Goal: Task Accomplishment & Management: Complete application form

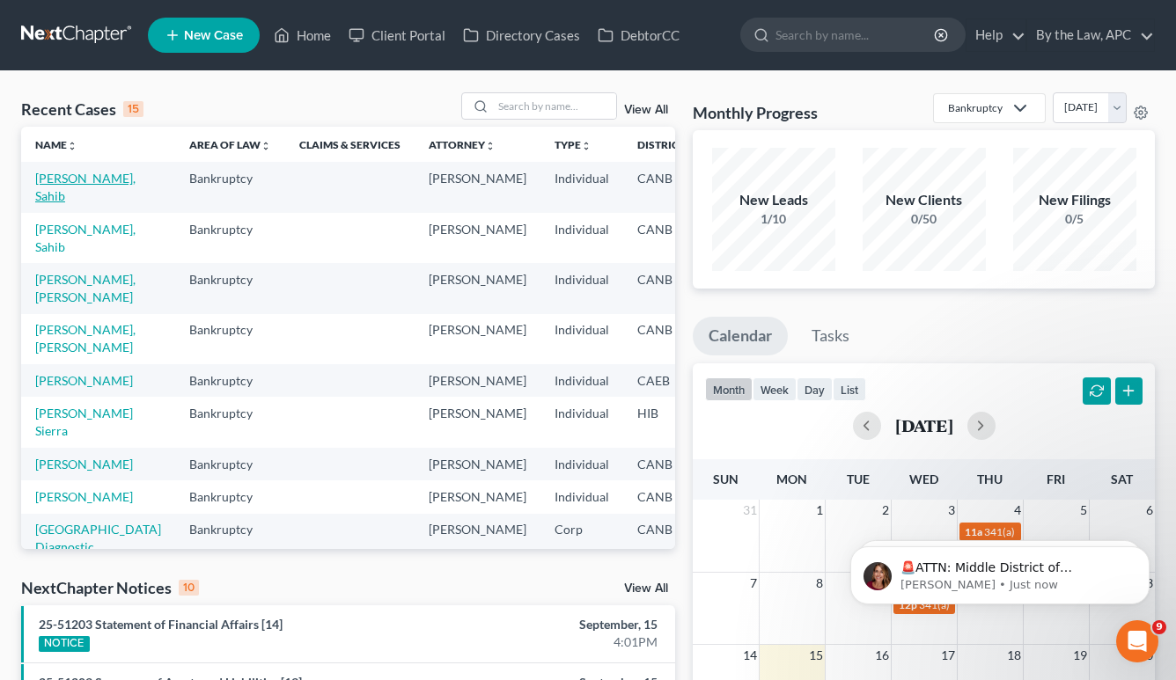
click at [72, 175] on link "[PERSON_NAME], Sahib" at bounding box center [85, 187] width 100 height 33
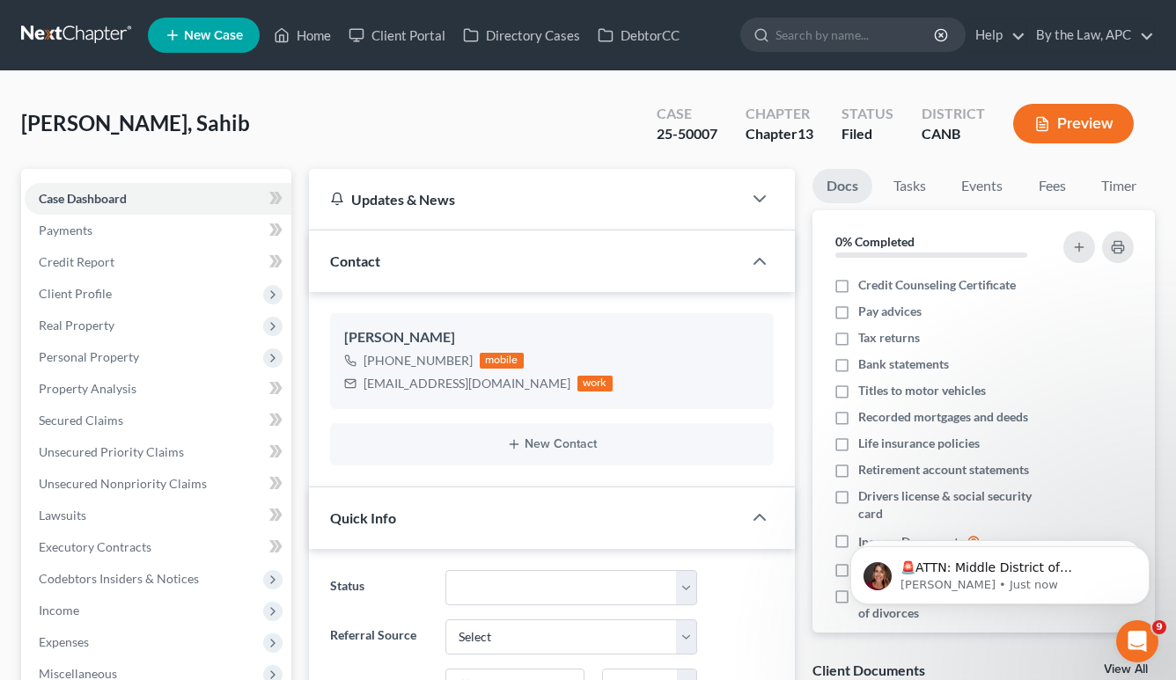
click at [1092, 124] on button "Preview" at bounding box center [1073, 124] width 121 height 40
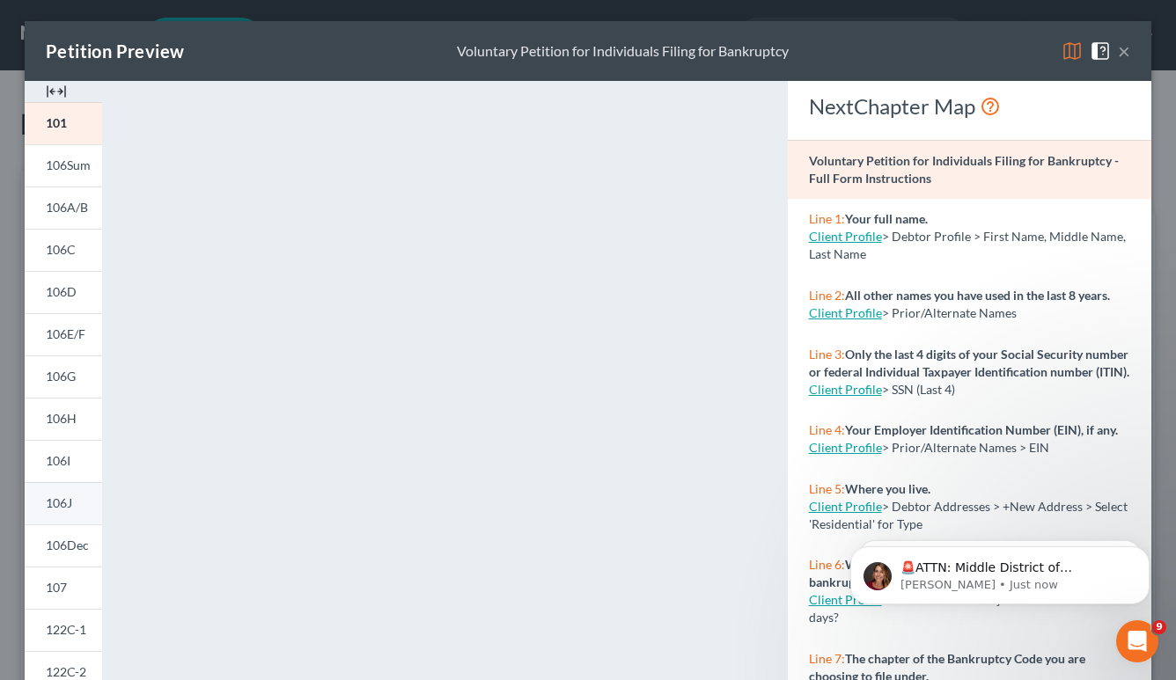
scroll to position [312, 0]
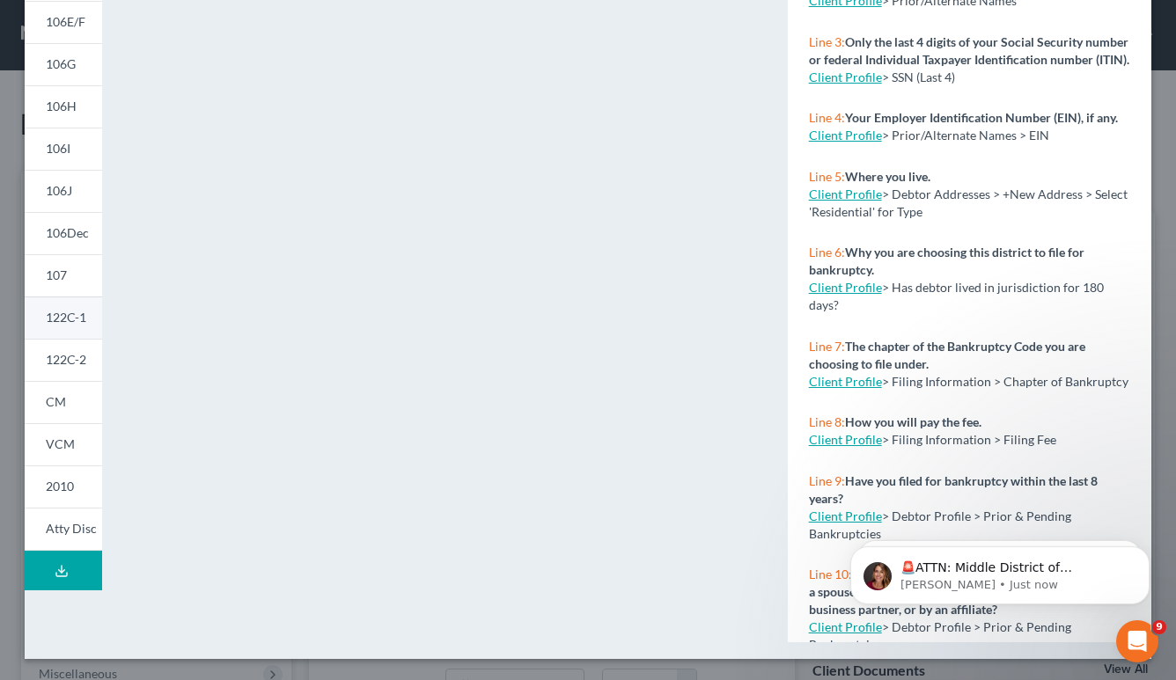
click at [77, 327] on link "122C-1" at bounding box center [63, 318] width 77 height 42
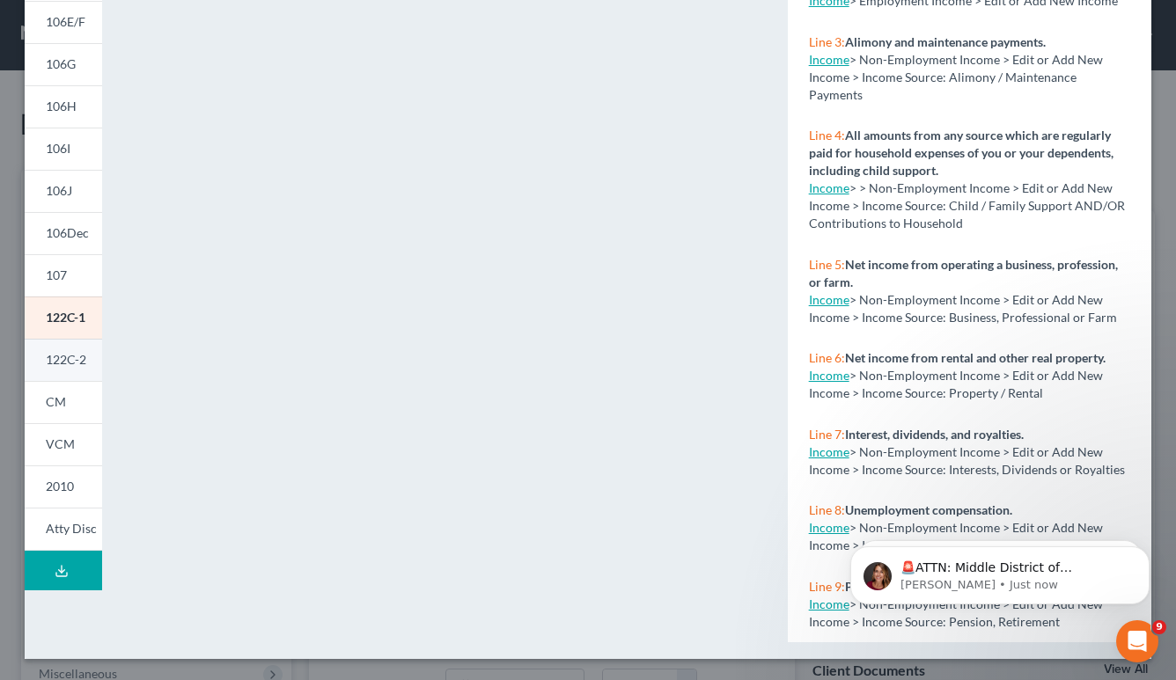
click at [65, 364] on span "122C-2" at bounding box center [66, 359] width 40 height 15
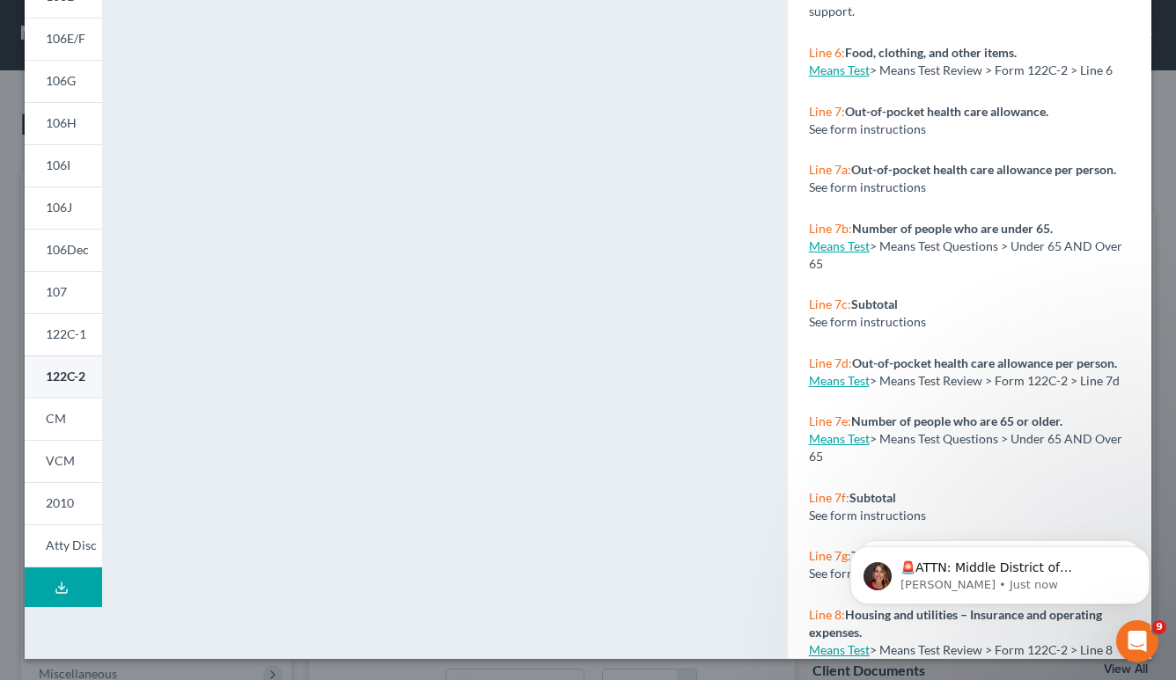
scroll to position [296, 0]
click at [68, 429] on link "CM" at bounding box center [63, 419] width 77 height 42
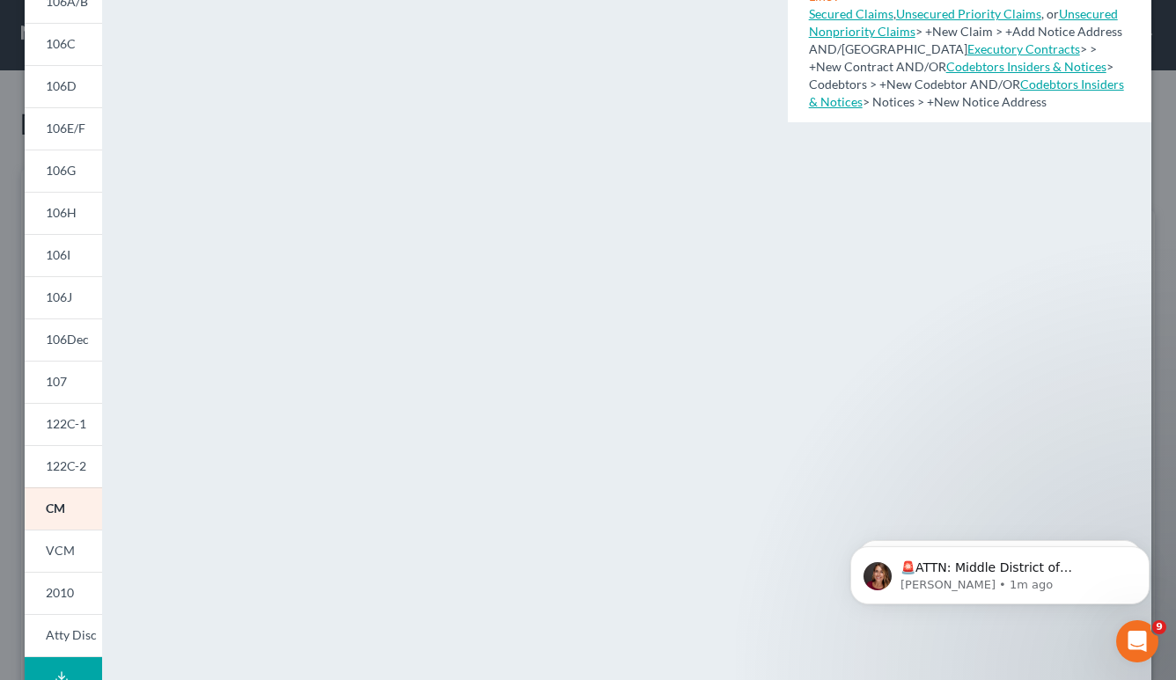
scroll to position [312, 0]
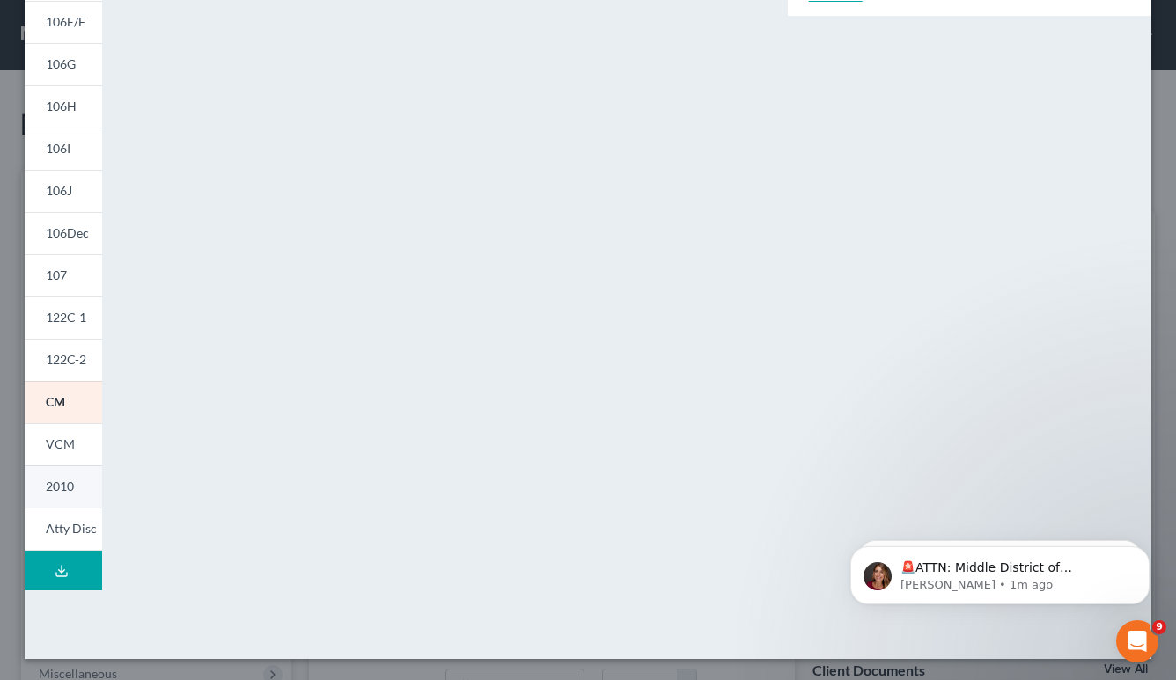
click at [69, 487] on span "2010" at bounding box center [60, 486] width 28 height 15
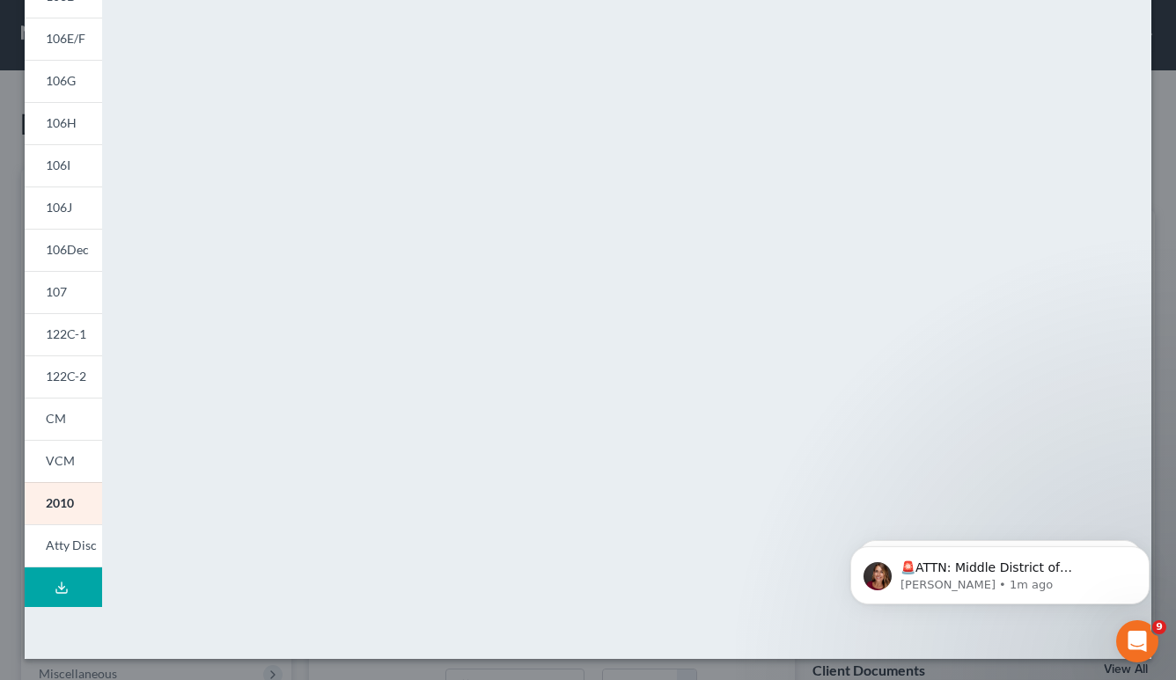
scroll to position [0, 0]
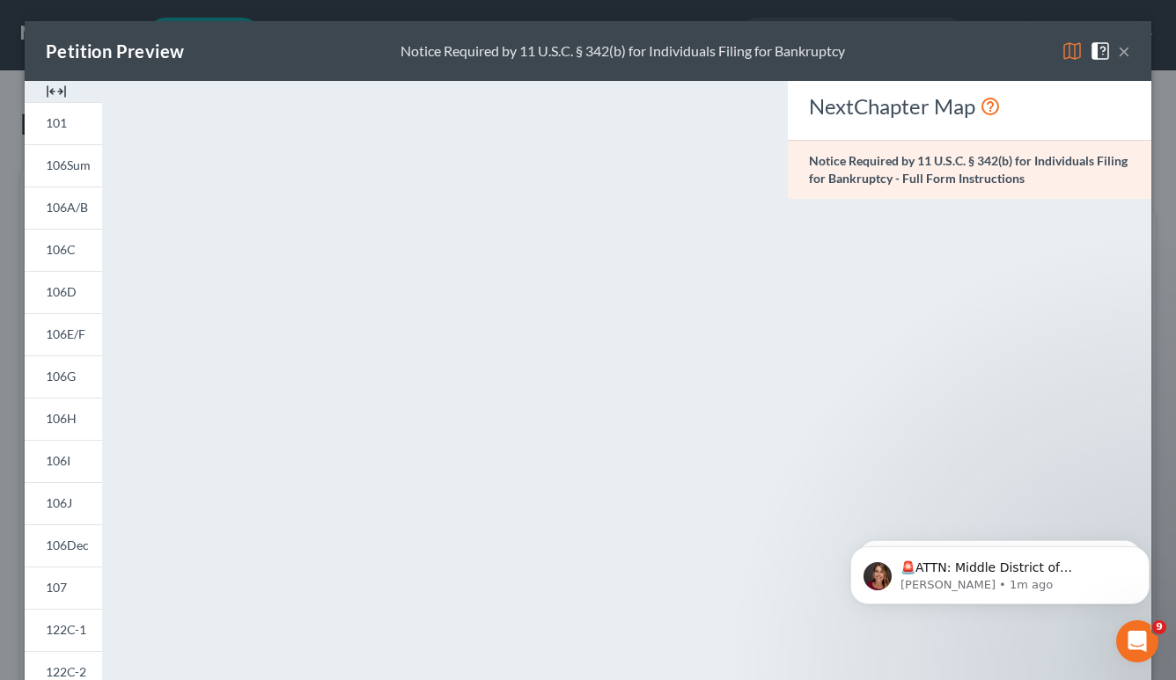
click at [1122, 53] on button "×" at bounding box center [1124, 50] width 12 height 21
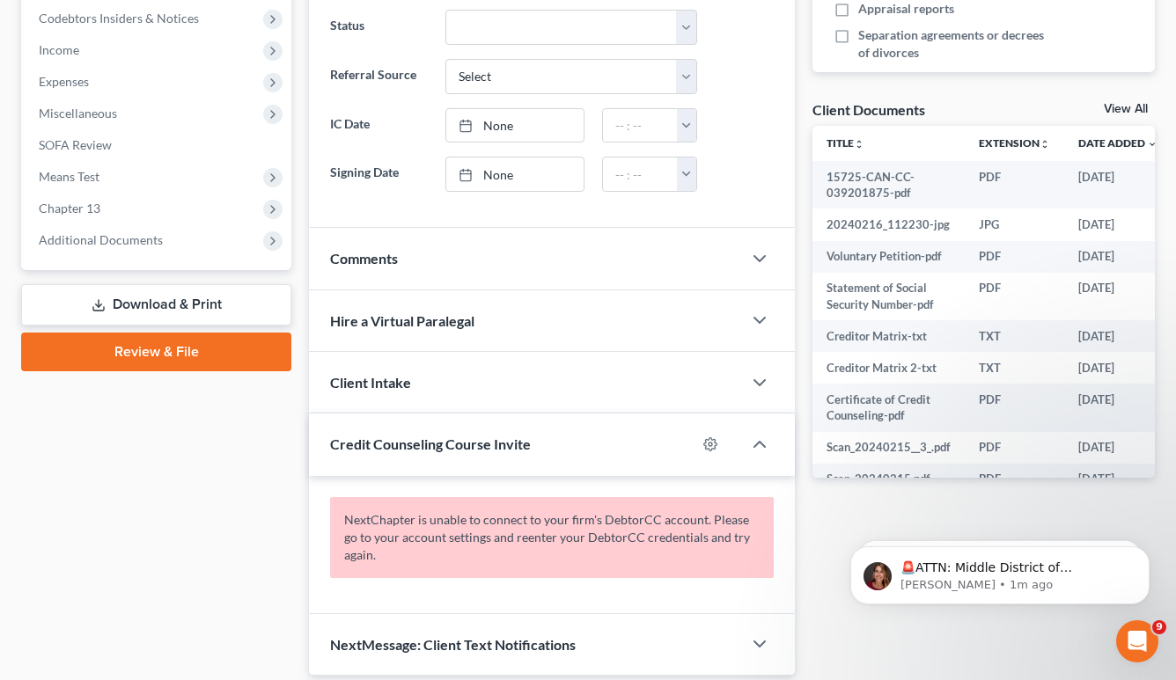
scroll to position [613, 0]
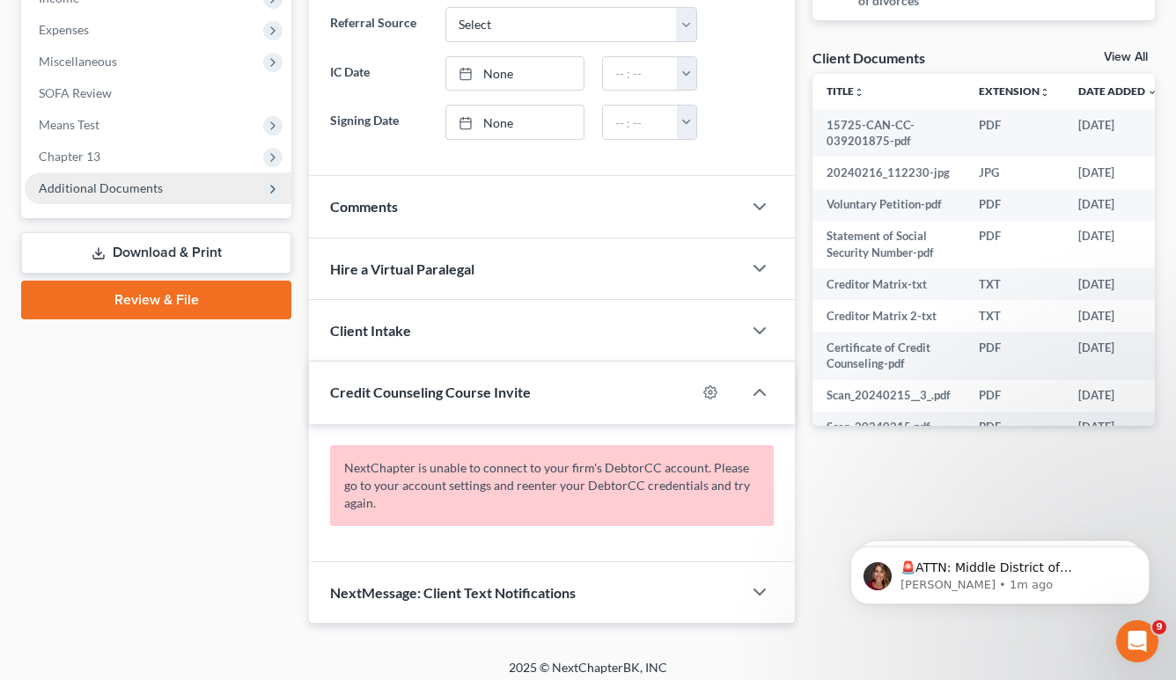
click at [127, 192] on span "Additional Documents" at bounding box center [101, 187] width 124 height 15
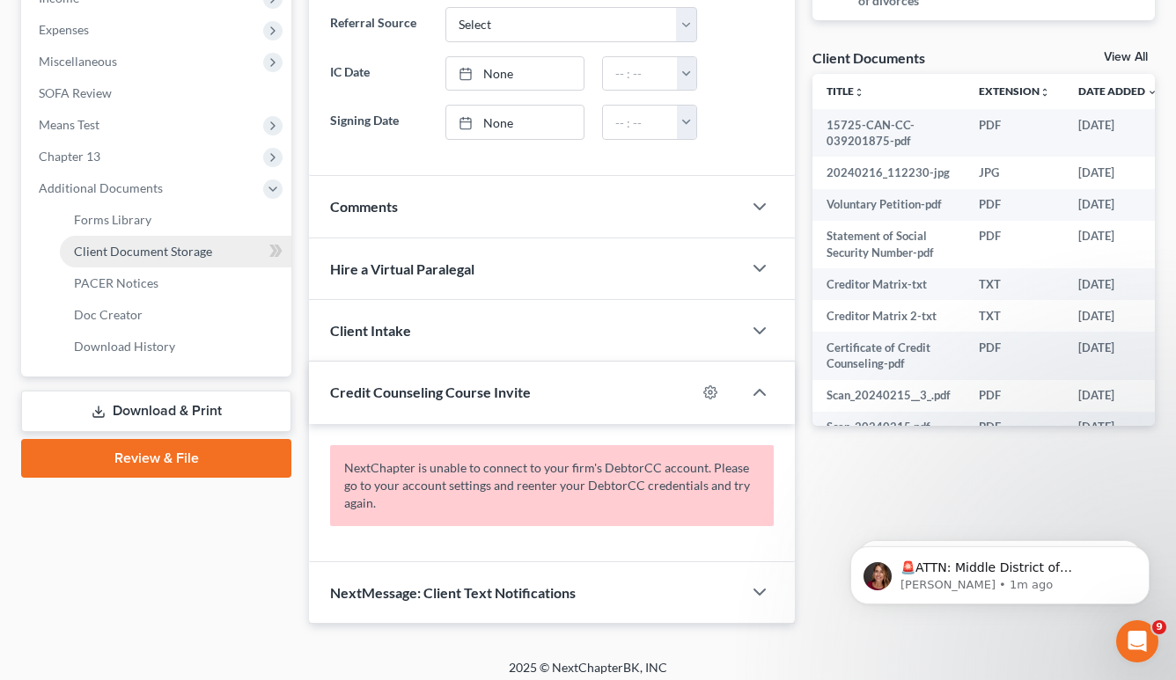
click at [140, 249] on span "Client Document Storage" at bounding box center [143, 251] width 138 height 15
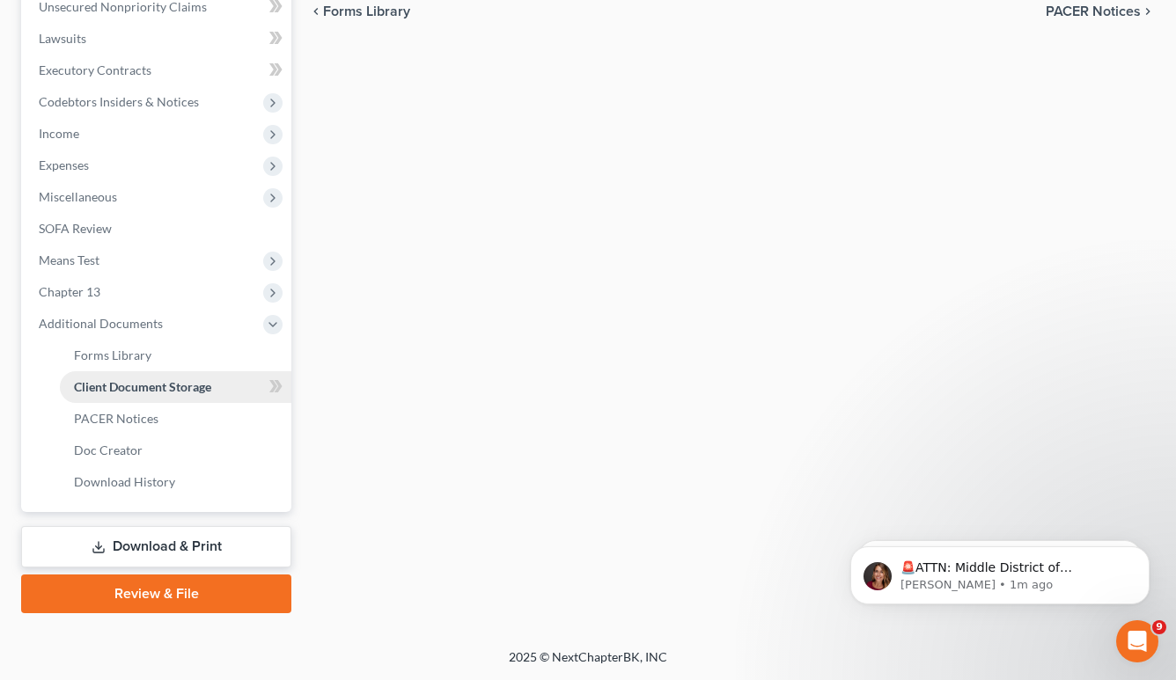
scroll to position [475, 0]
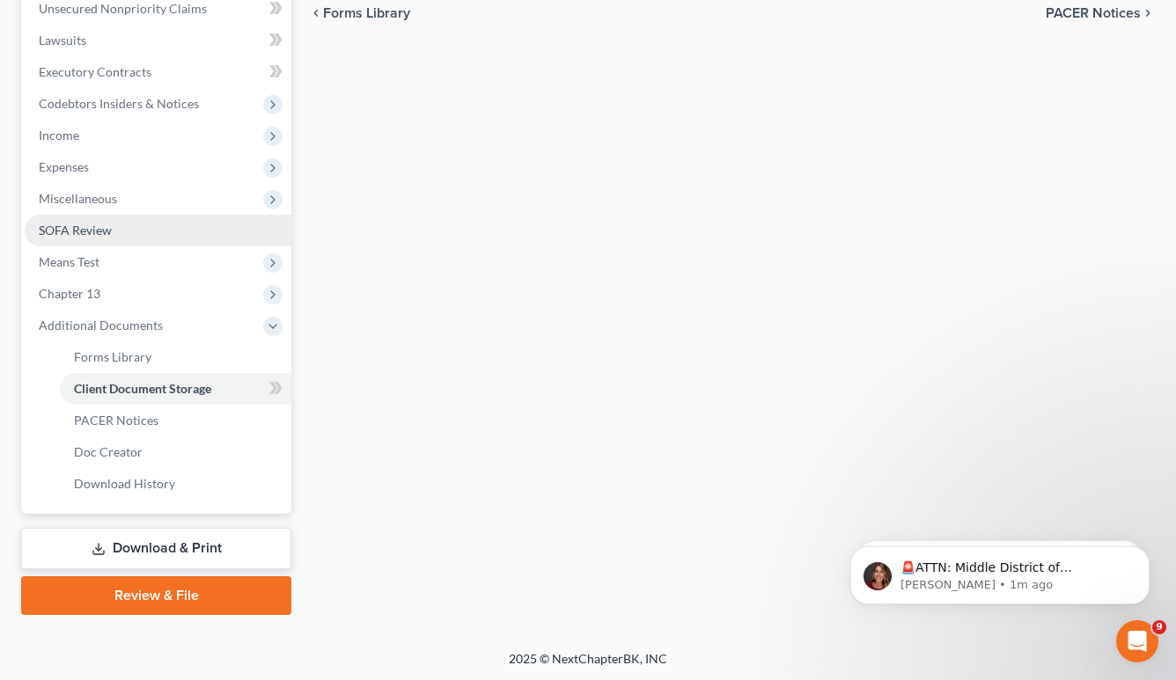
select select "2"
select select "0"
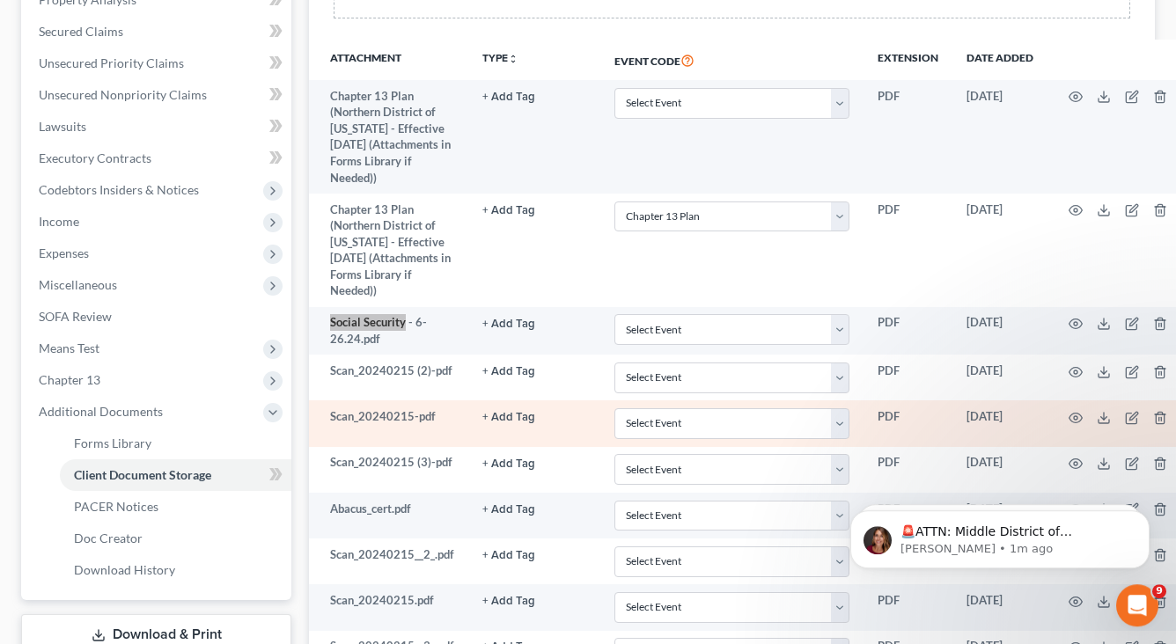
scroll to position [886, 0]
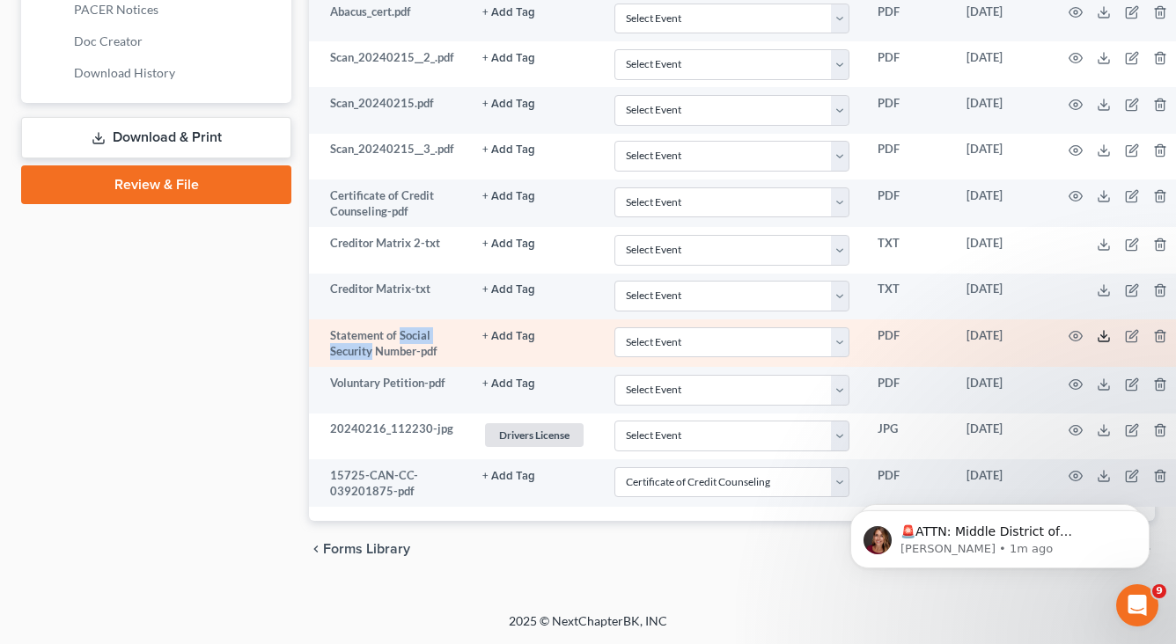
click at [1104, 338] on line at bounding box center [1104, 334] width 0 height 7
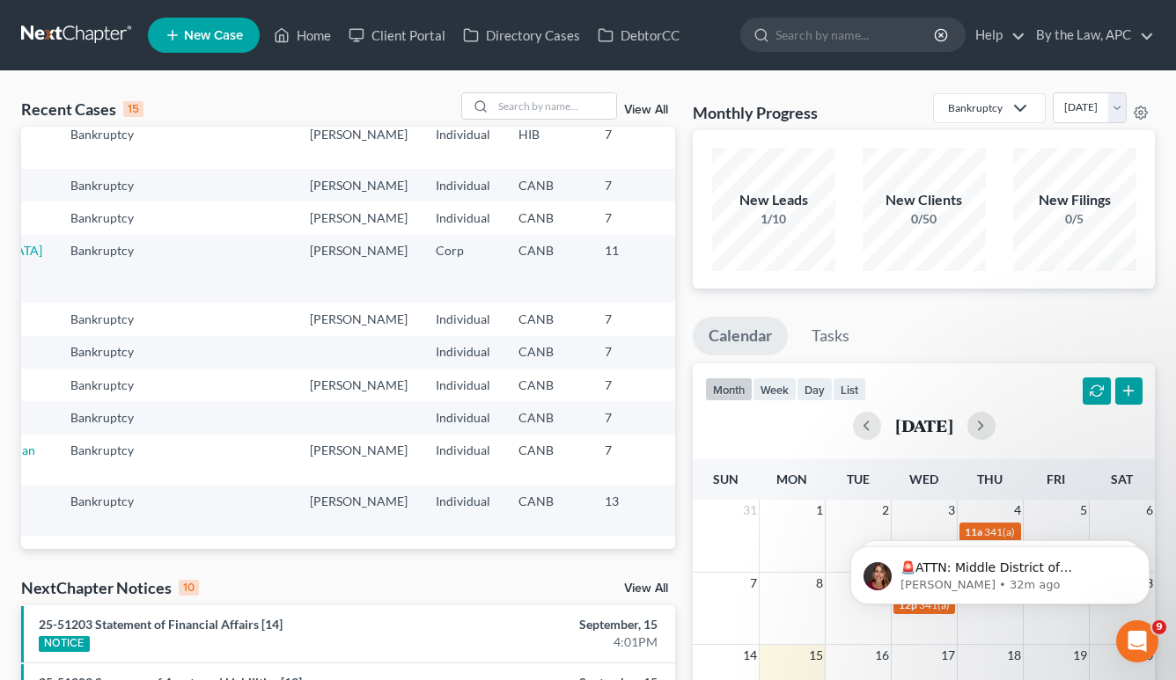
scroll to position [489, 200]
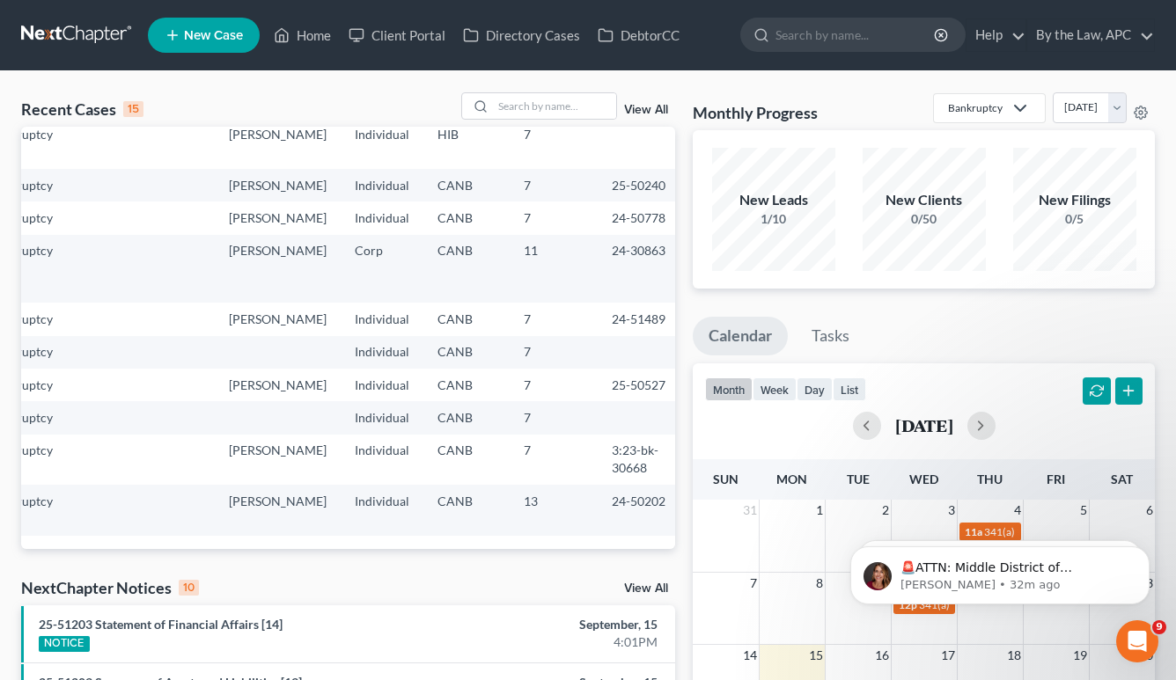
click at [598, 502] on td "24-50202" at bounding box center [640, 510] width 84 height 50
click at [638, 113] on link "View All" at bounding box center [646, 110] width 44 height 12
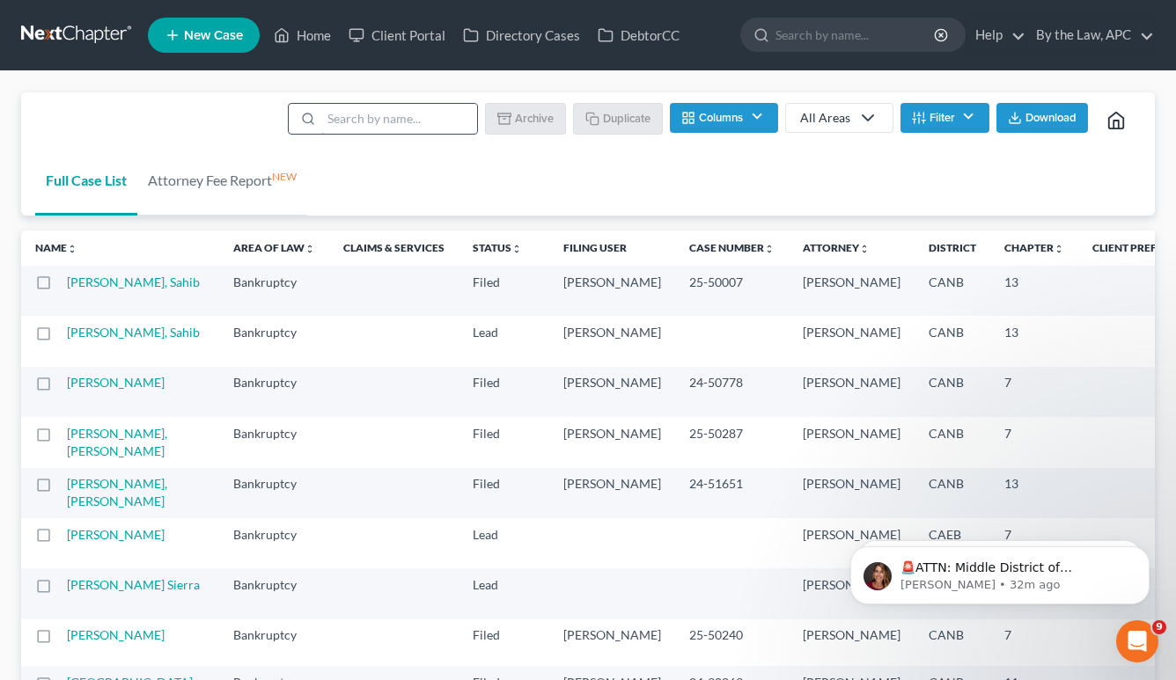
click at [408, 123] on input "search" at bounding box center [399, 119] width 156 height 30
type input "mann"
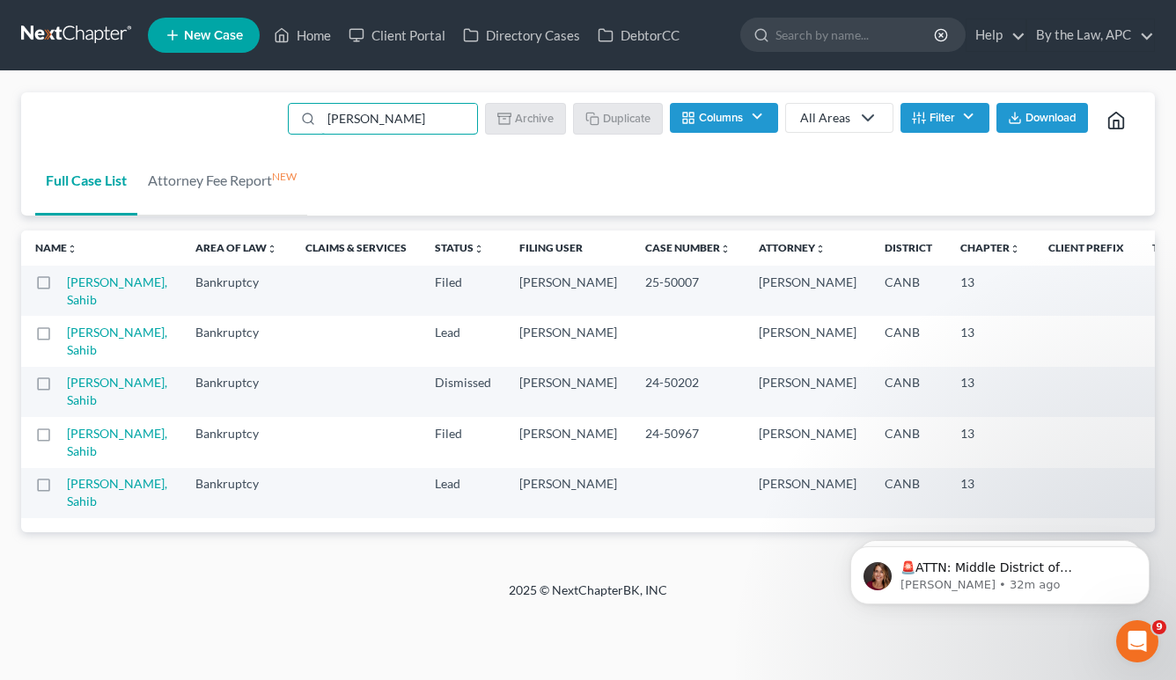
scroll to position [21, 0]
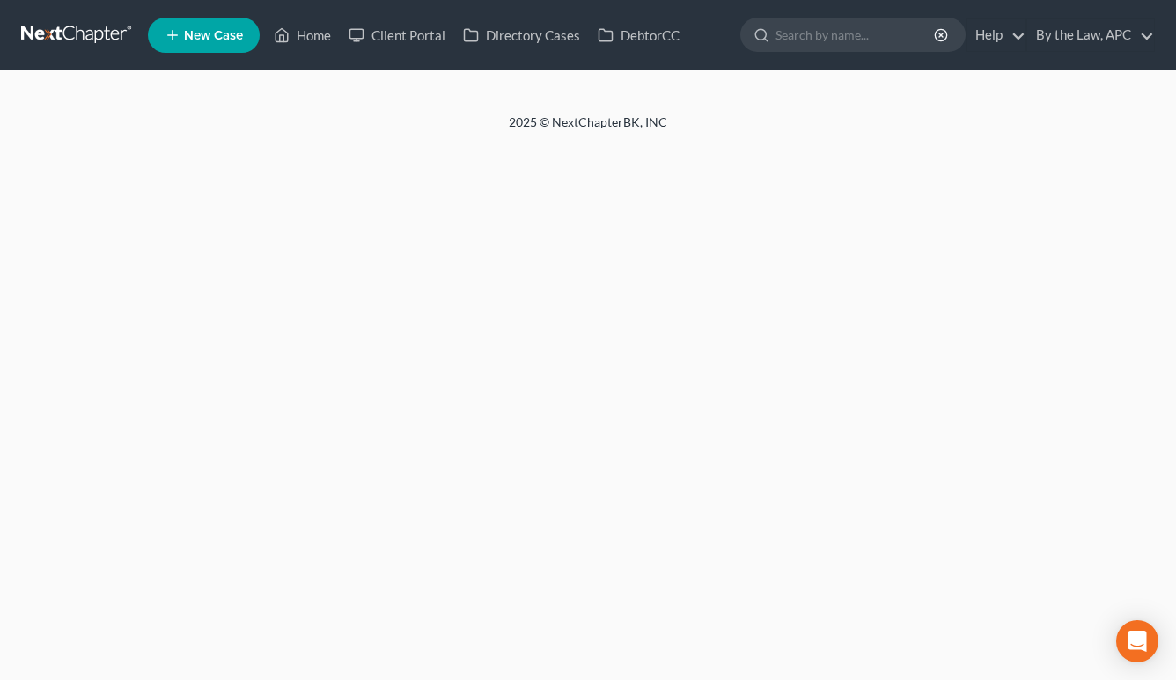
select select "6"
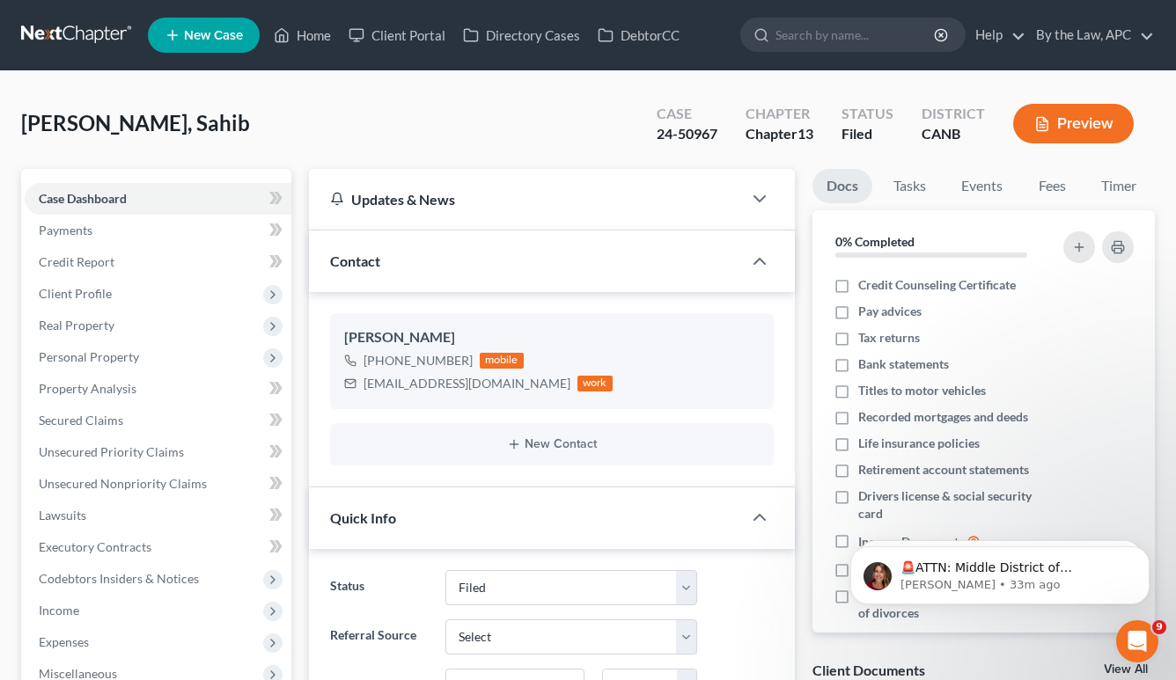
click at [687, 135] on div "24-50967" at bounding box center [687, 134] width 61 height 20
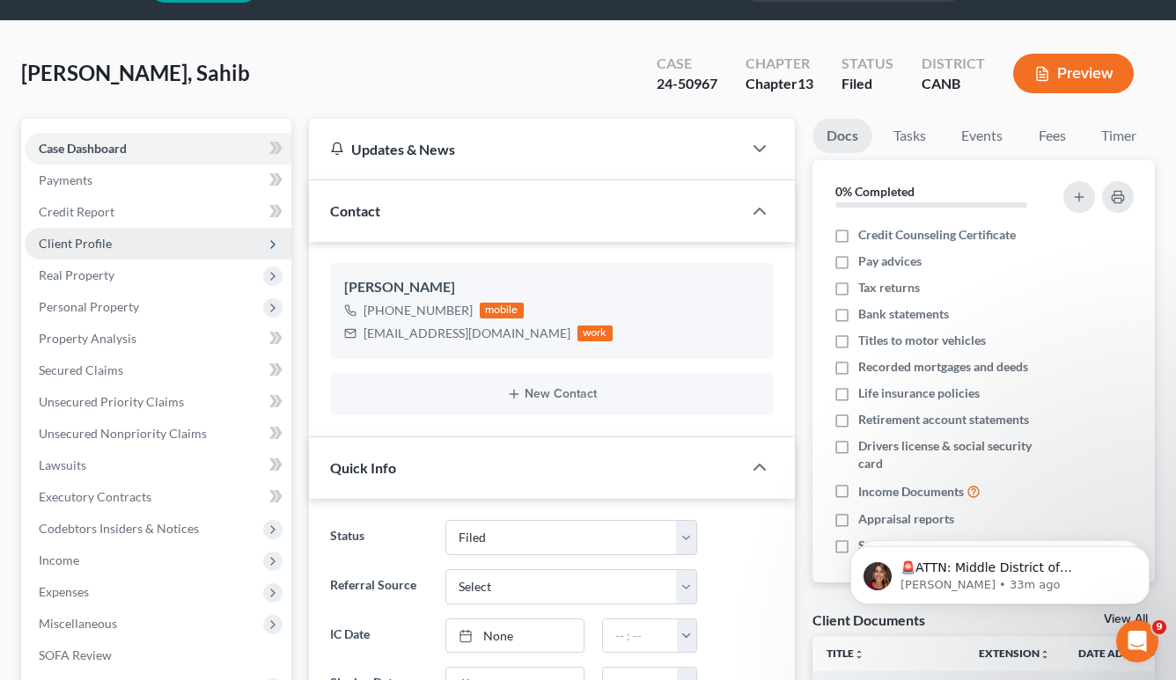
click at [115, 241] on span "Client Profile" at bounding box center [158, 244] width 267 height 32
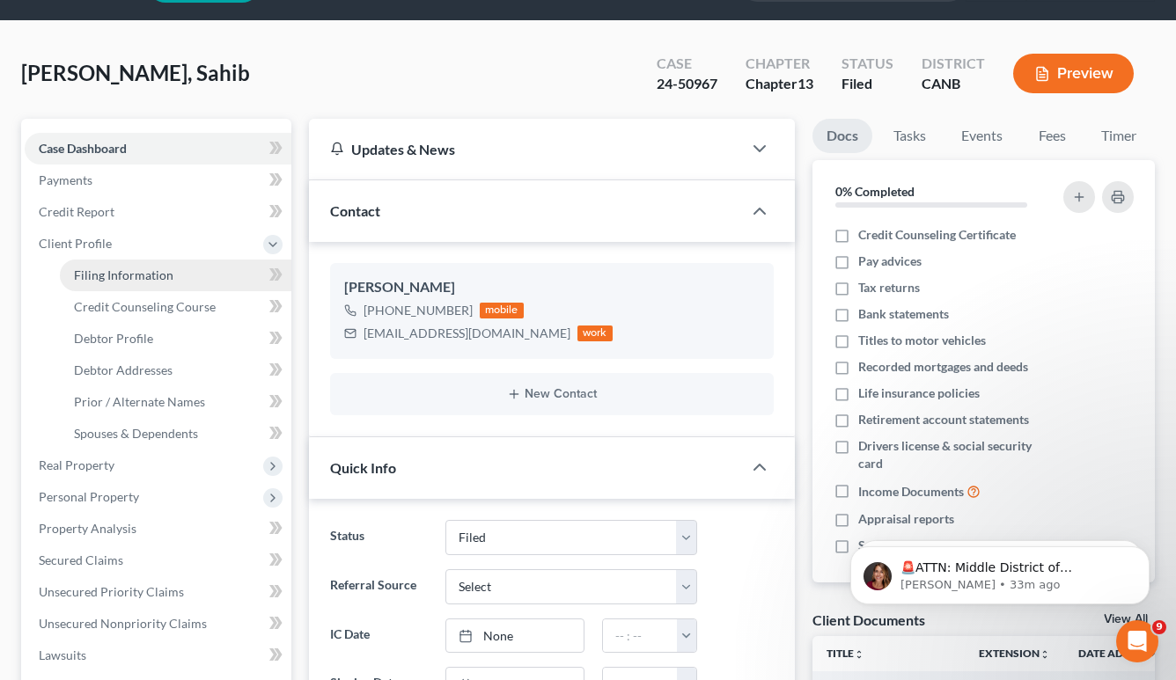
click at [126, 279] on span "Filing Information" at bounding box center [123, 275] width 99 height 15
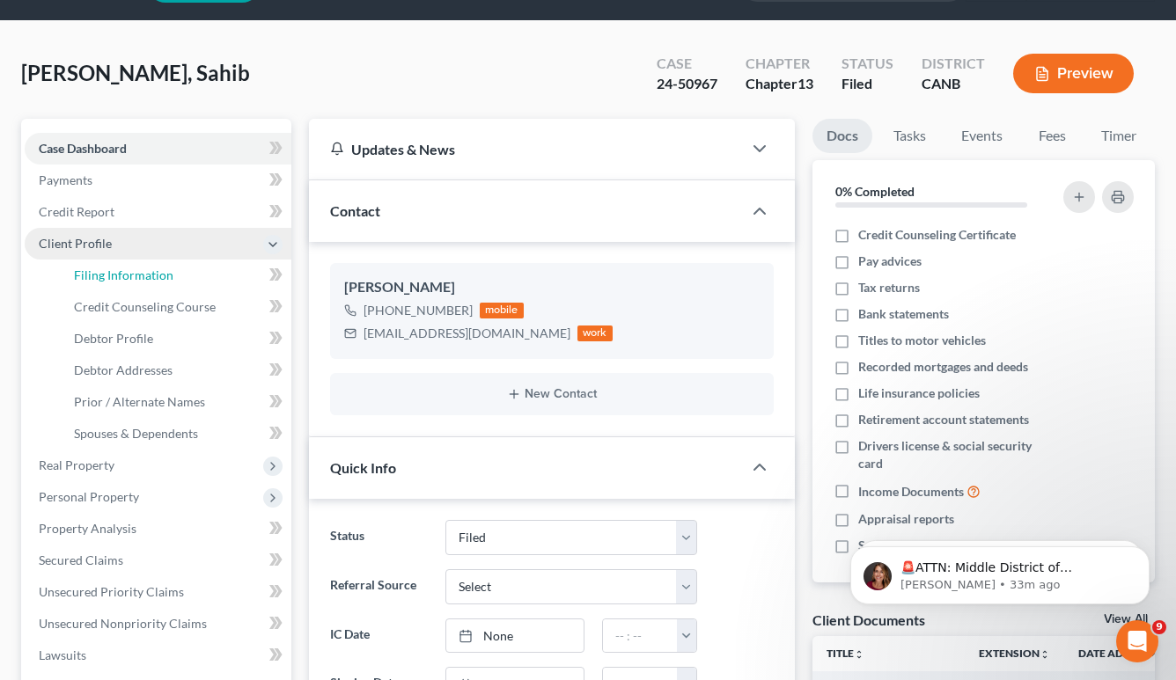
select select "1"
select select "0"
select select "3"
select select "9"
select select "4"
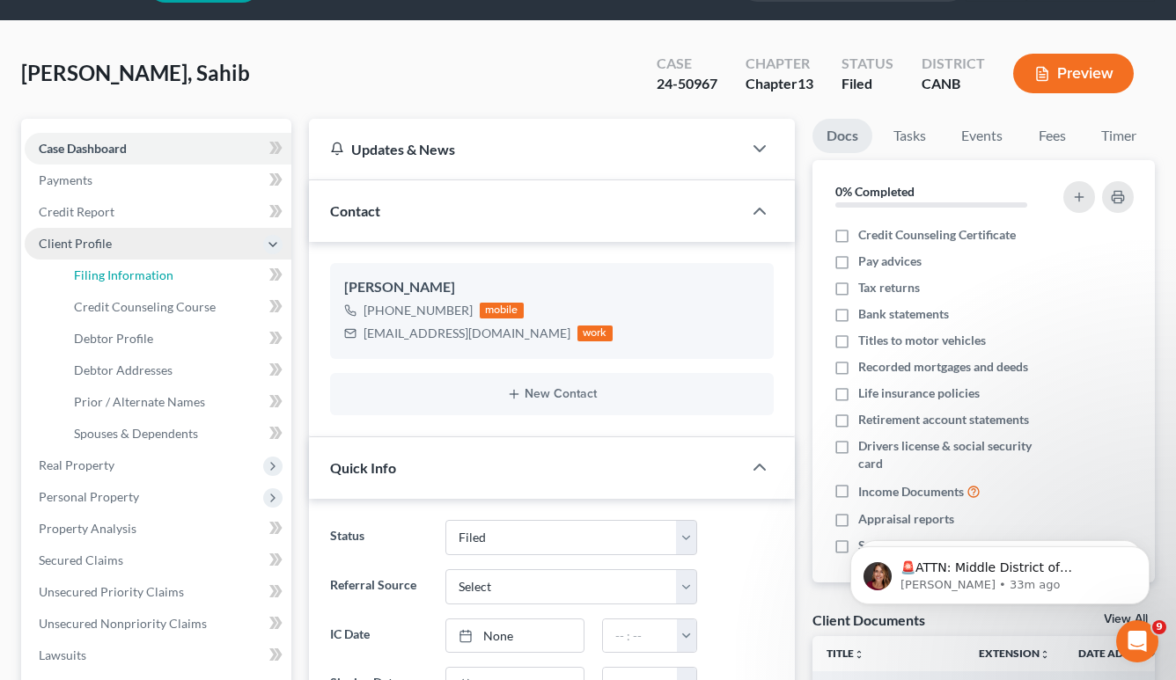
select select "1"
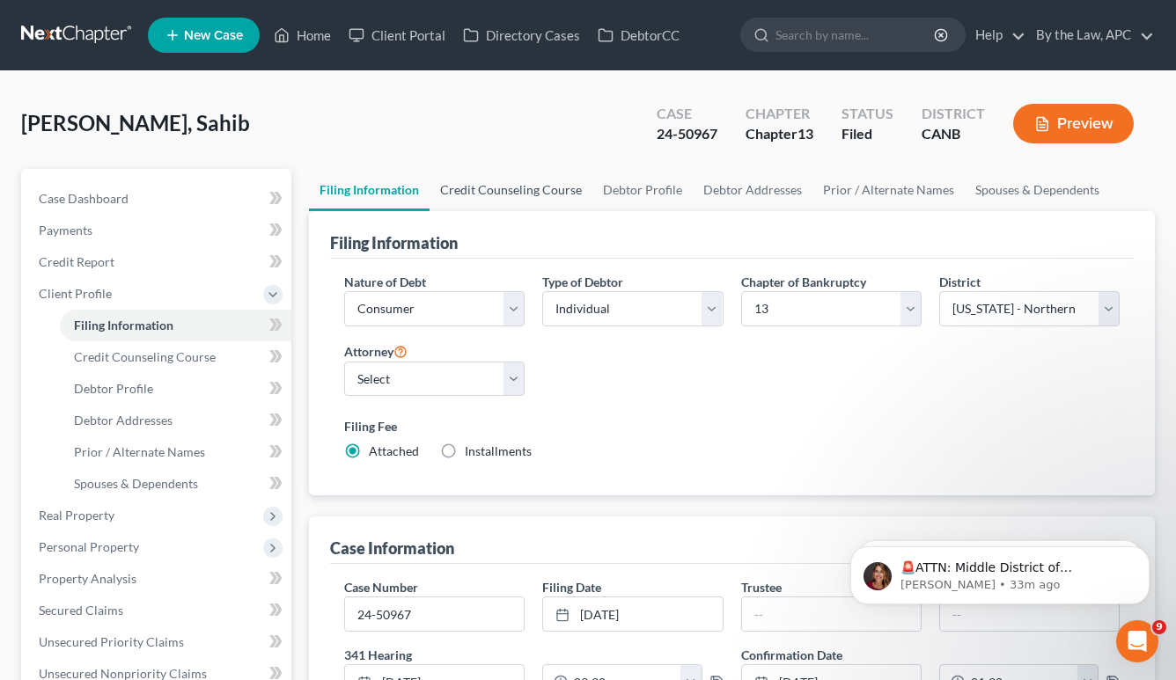
click at [497, 207] on link "Credit Counseling Course" at bounding box center [511, 190] width 163 height 42
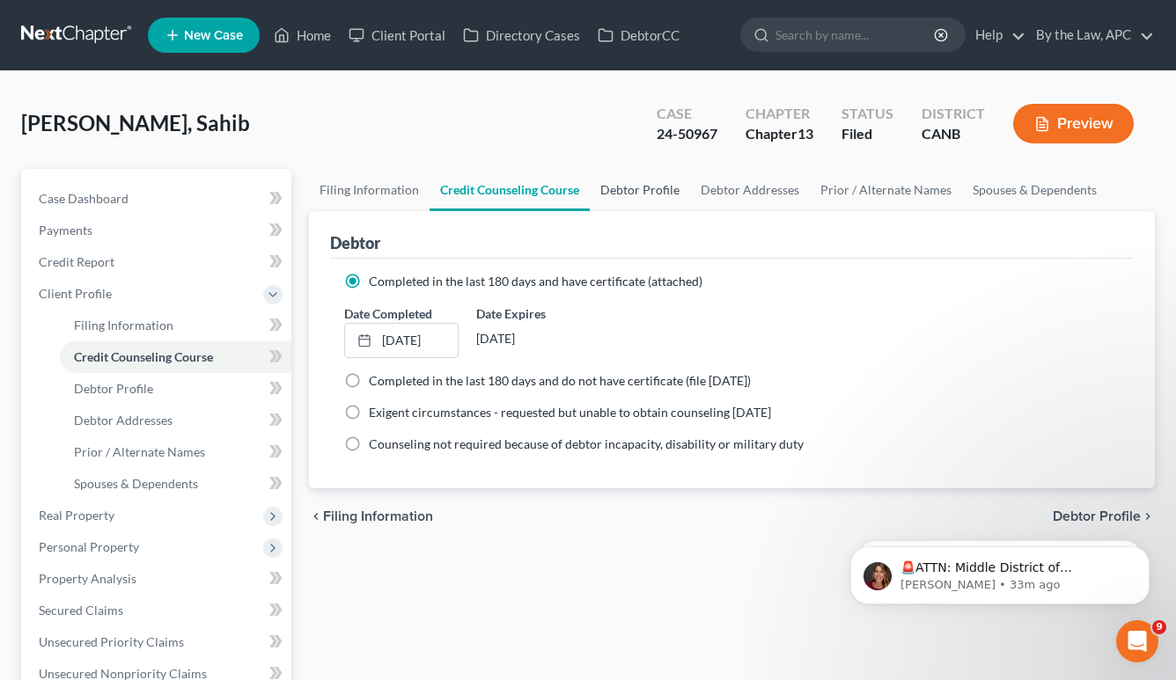
click at [619, 198] on link "Debtor Profile" at bounding box center [640, 190] width 100 height 42
select select "0"
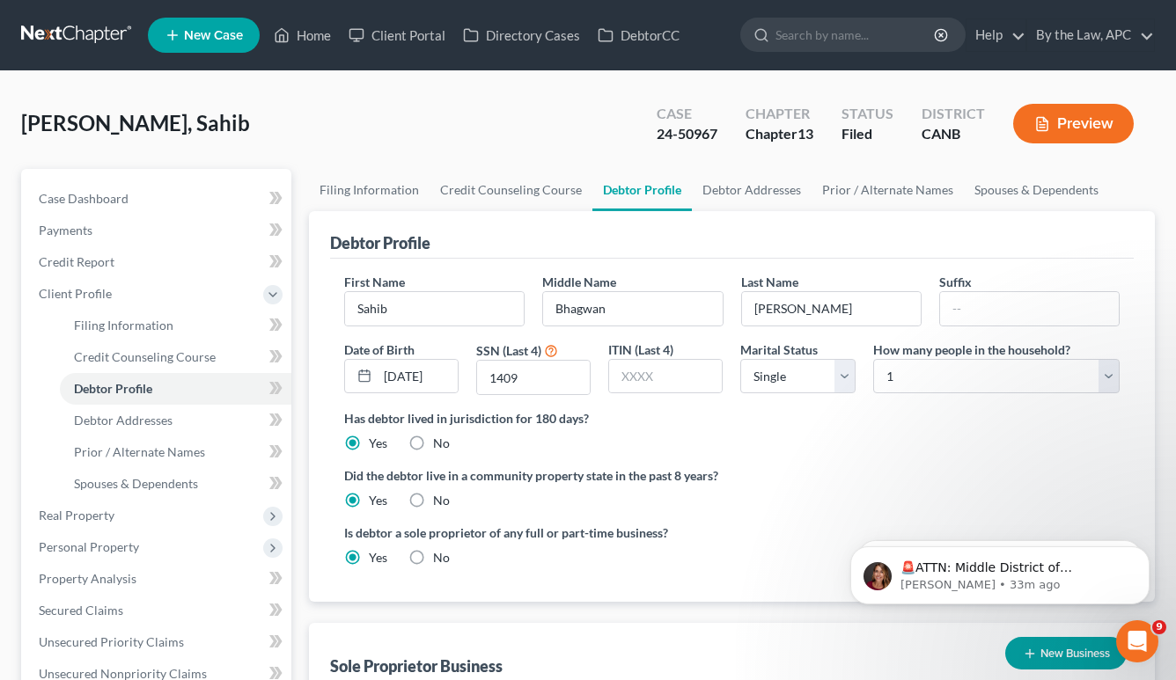
radio input "true"
click at [371, 201] on link "Filing Information" at bounding box center [369, 190] width 121 height 42
select select "1"
select select "0"
select select "3"
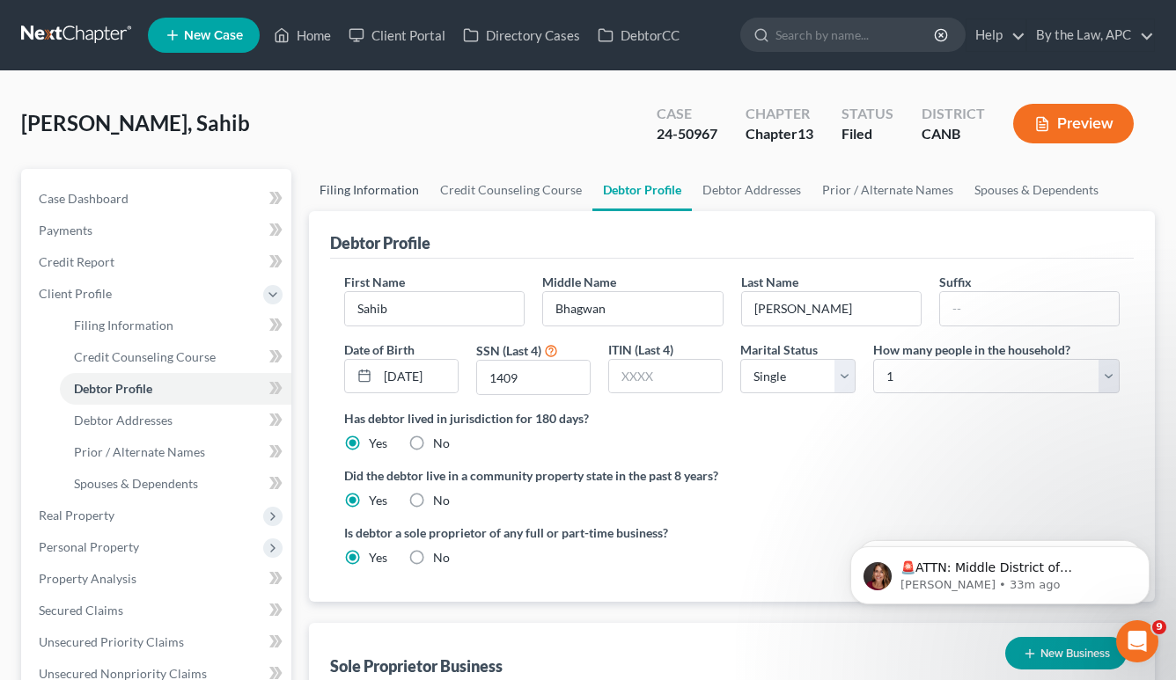
select select "9"
select select "1"
select select "4"
select select "1"
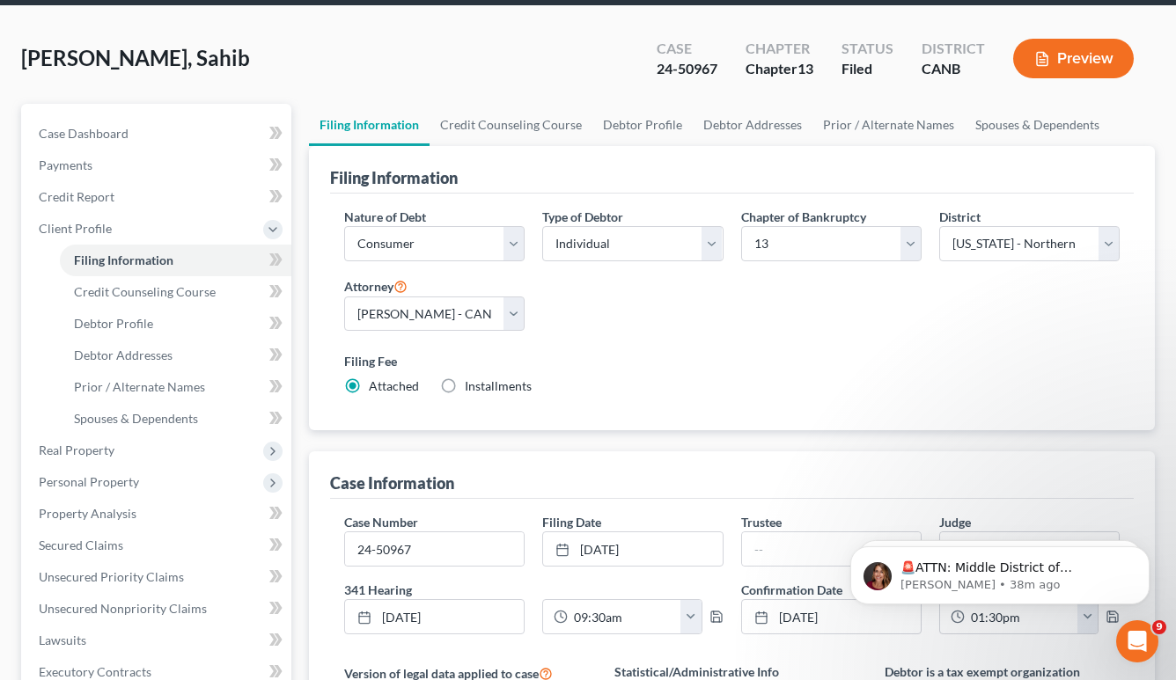
scroll to position [316, 0]
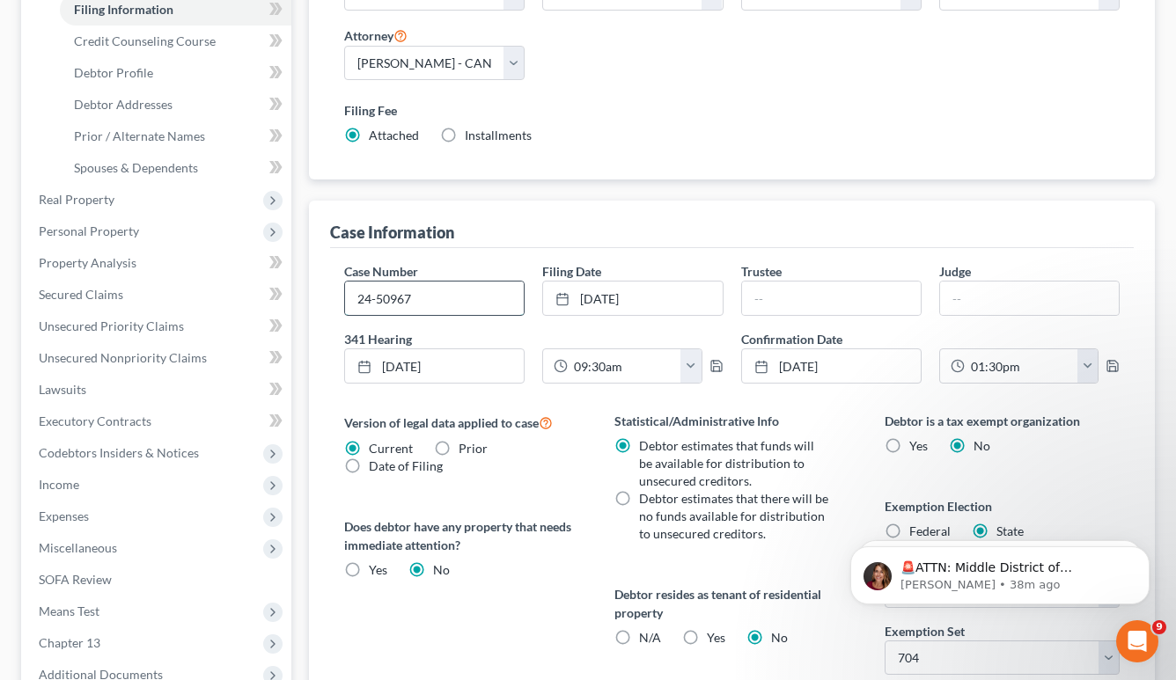
click at [450, 301] on input "24-50967" at bounding box center [434, 298] width 179 height 33
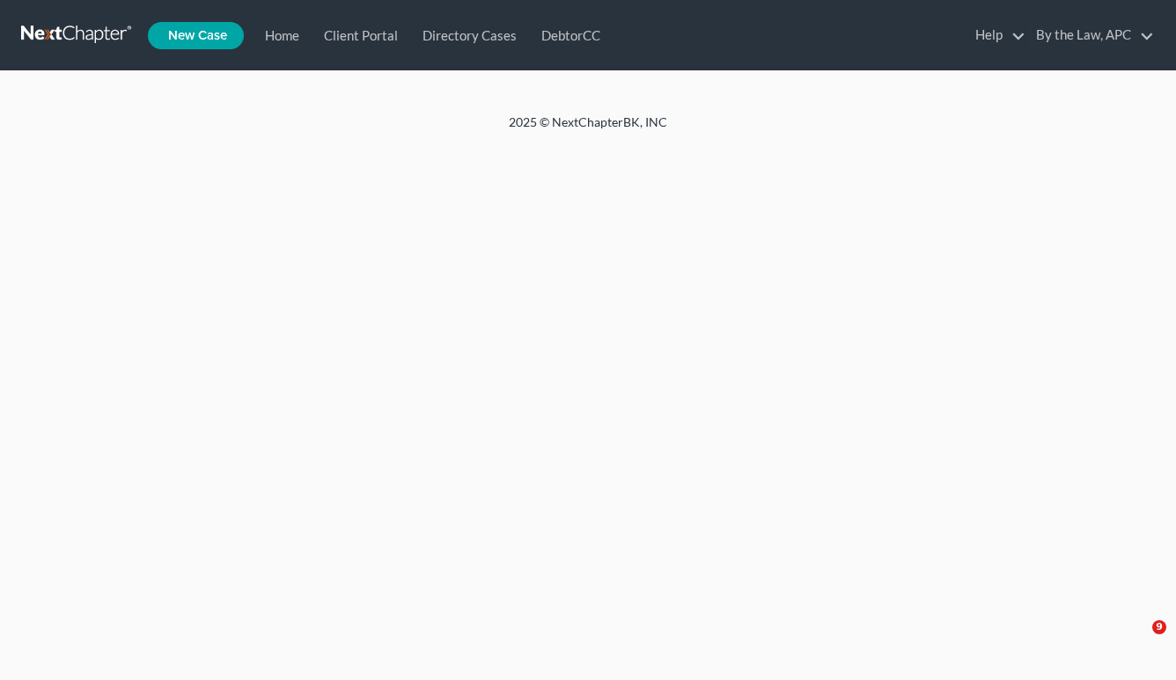
select select "4"
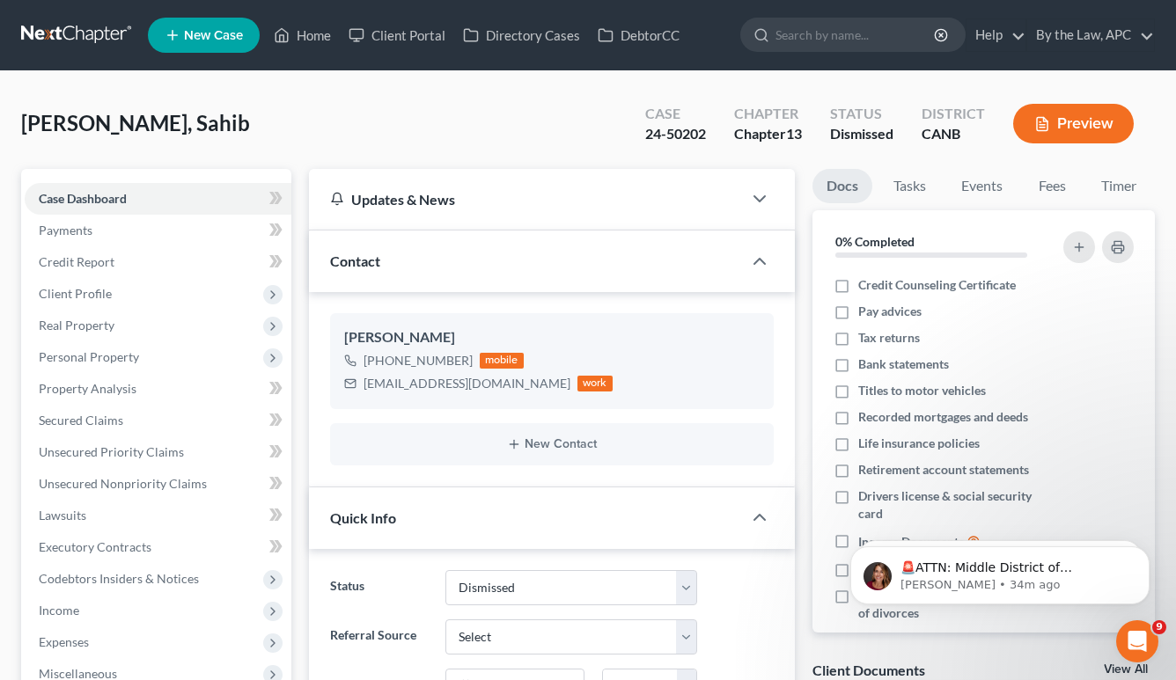
click at [685, 137] on div "24-50202" at bounding box center [675, 134] width 61 height 20
click at [121, 286] on span "Client Profile" at bounding box center [158, 294] width 267 height 32
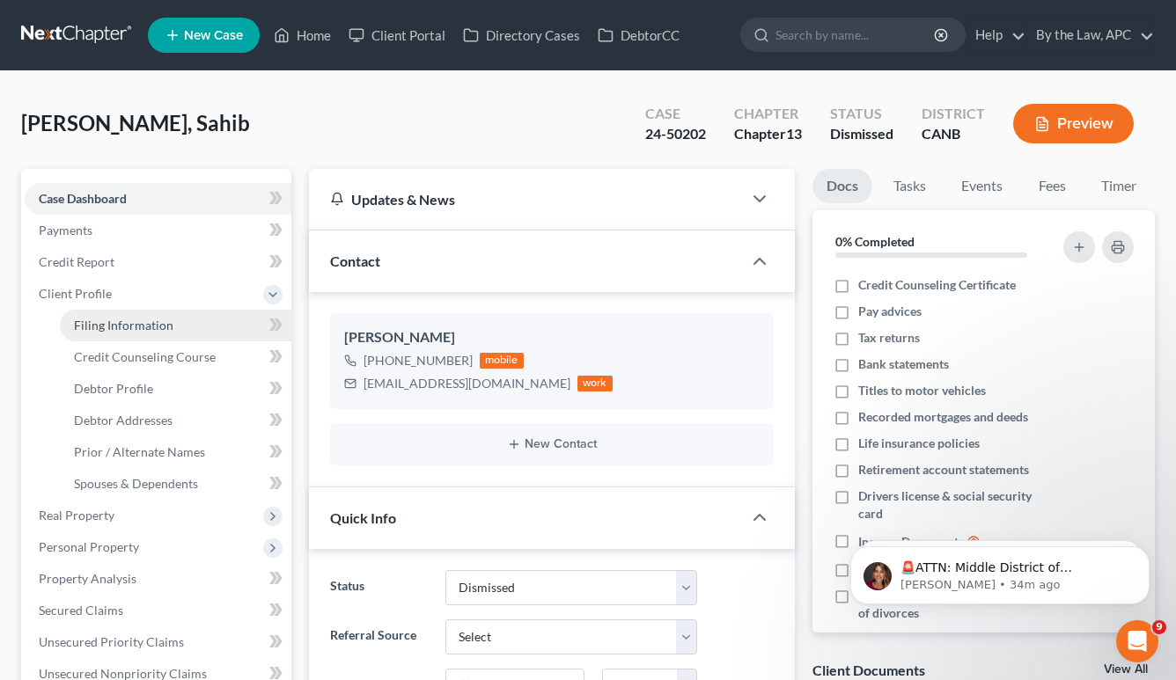
click at [126, 327] on span "Filing Information" at bounding box center [123, 325] width 99 height 15
select select "1"
select select "0"
select select "3"
select select "4"
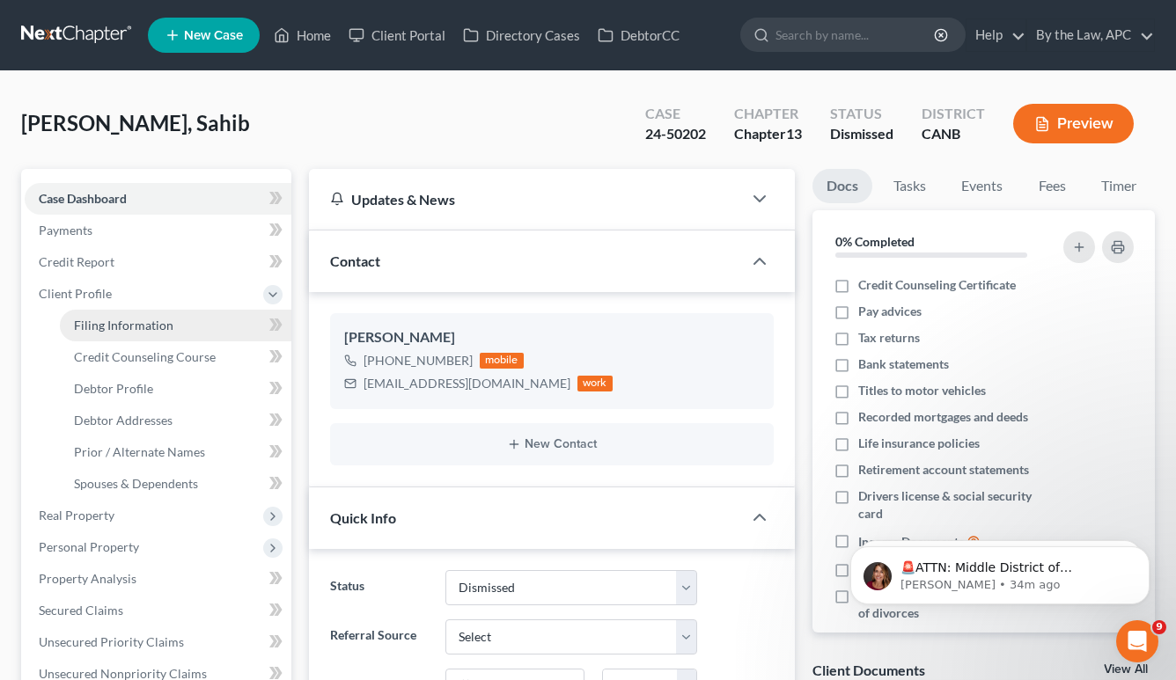
select select "1"
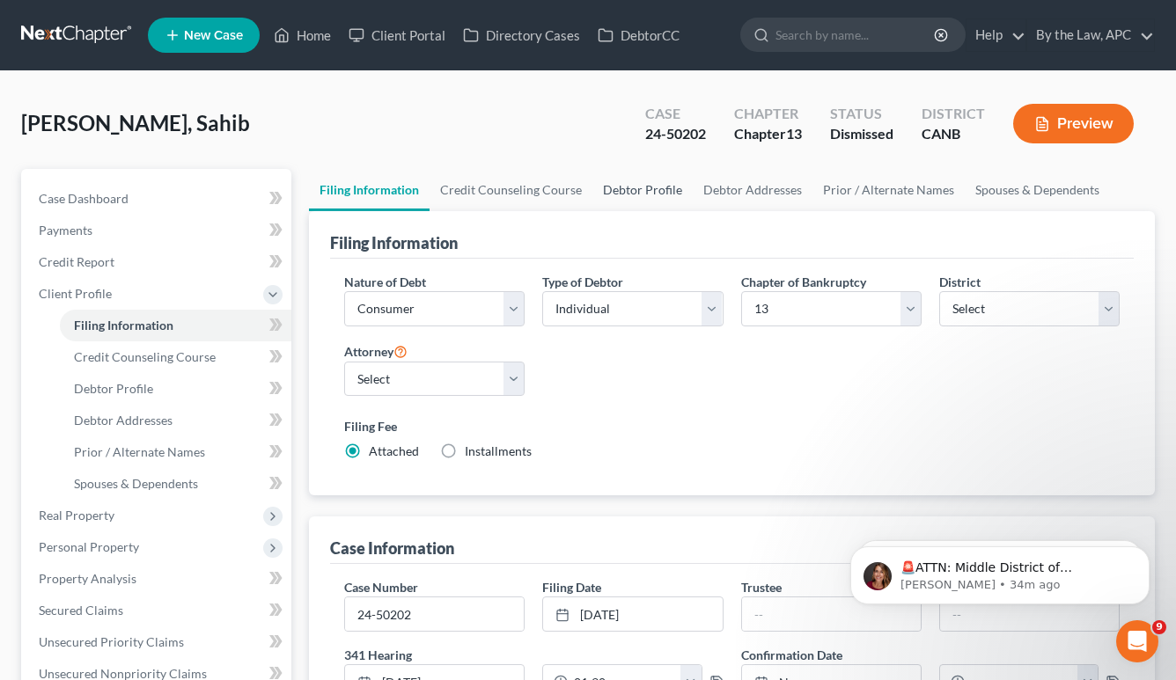
click at [644, 188] on link "Debtor Profile" at bounding box center [642, 190] width 100 height 42
select select "0"
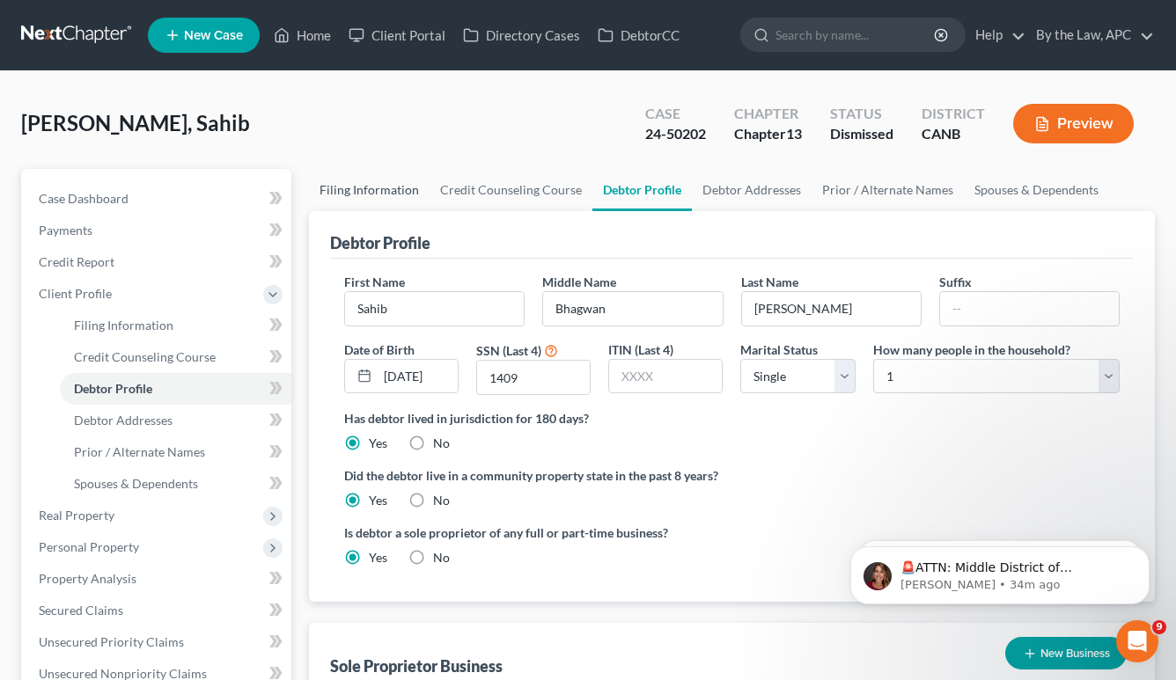
click at [391, 188] on link "Filing Information" at bounding box center [369, 190] width 121 height 42
select select "1"
select select "0"
select select "3"
select select "9"
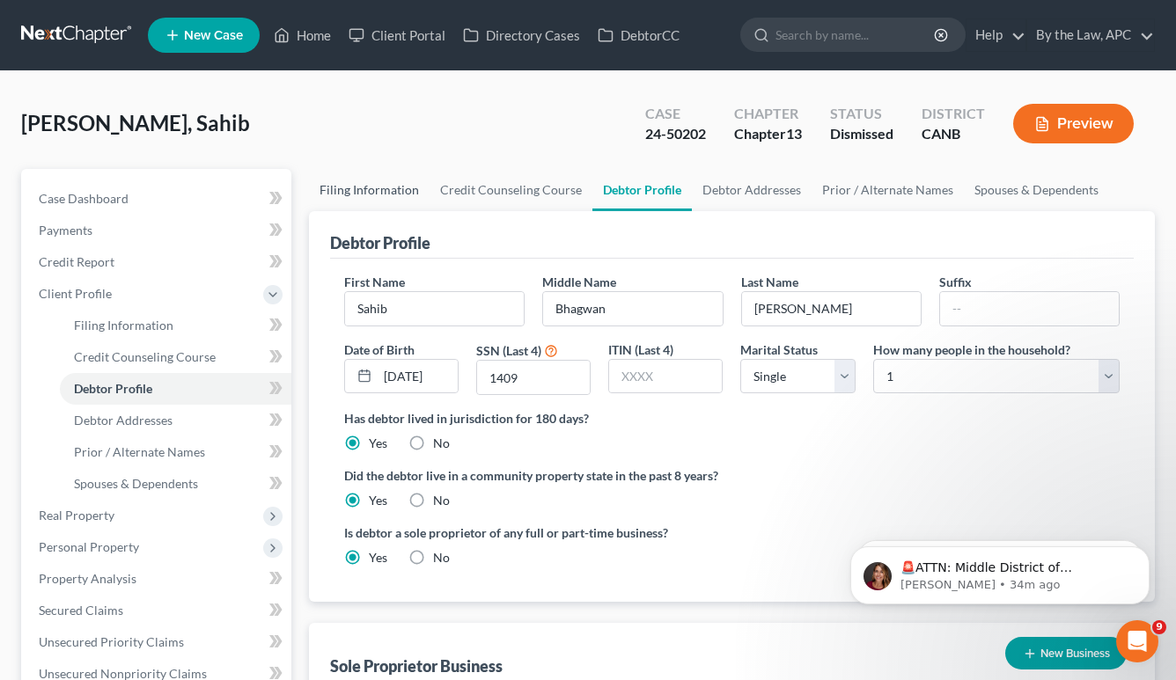
select select "1"
select select "4"
select select "1"
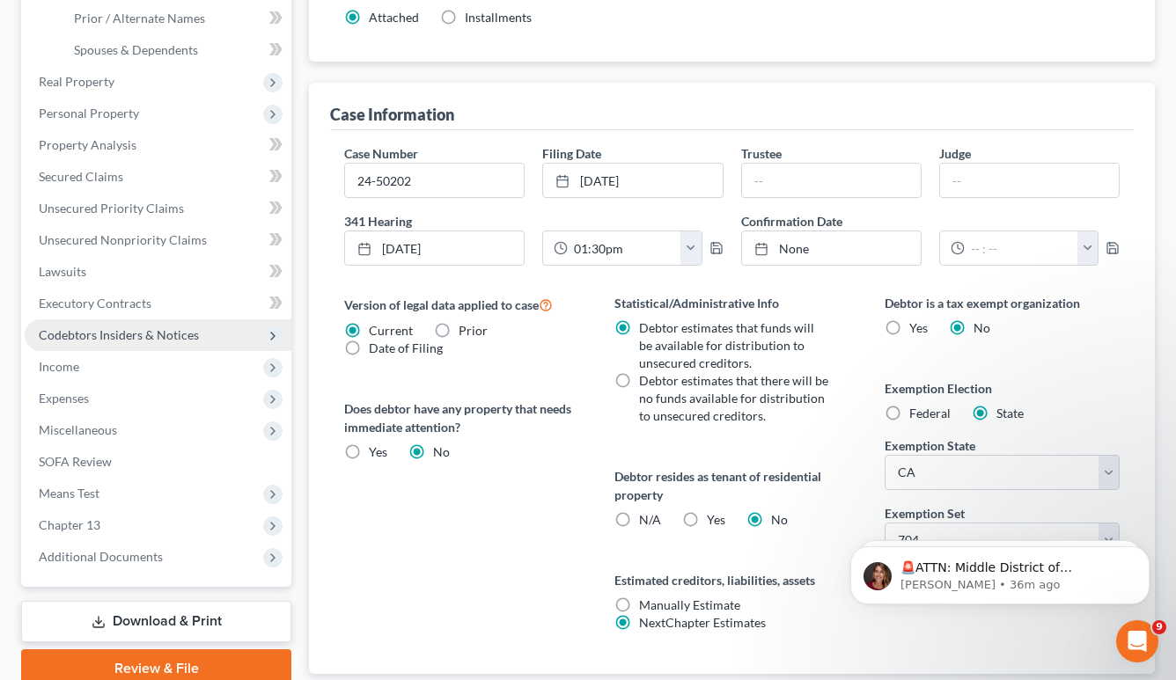
scroll to position [550, 0]
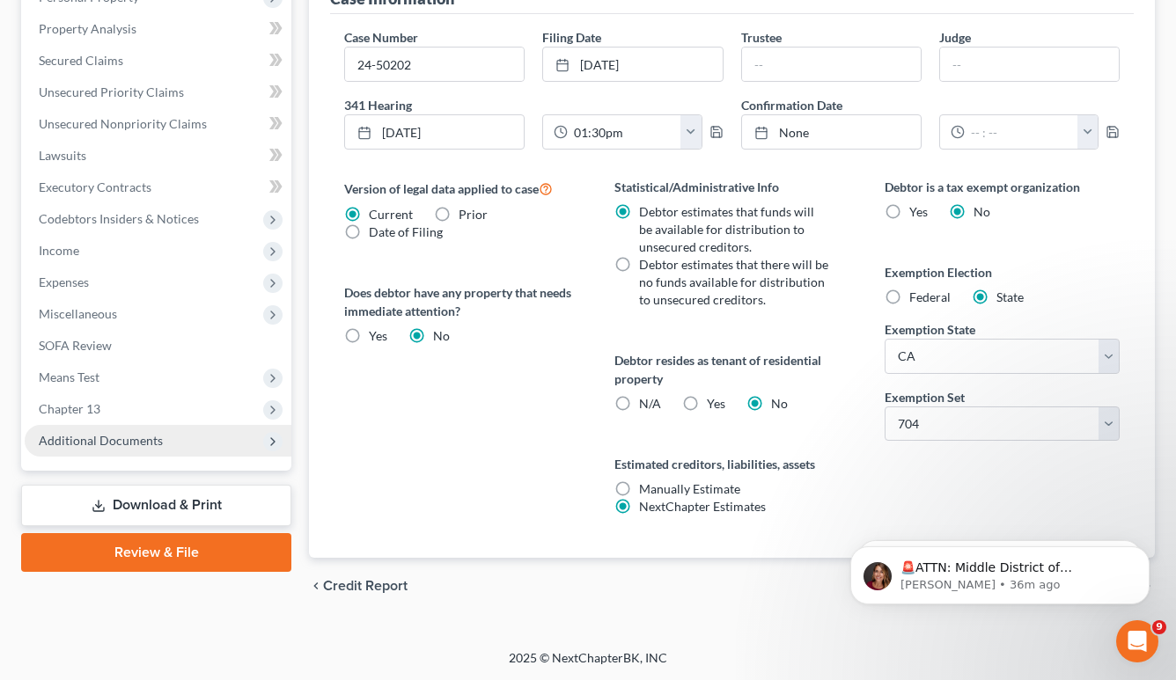
click at [137, 439] on span "Additional Documents" at bounding box center [101, 440] width 124 height 15
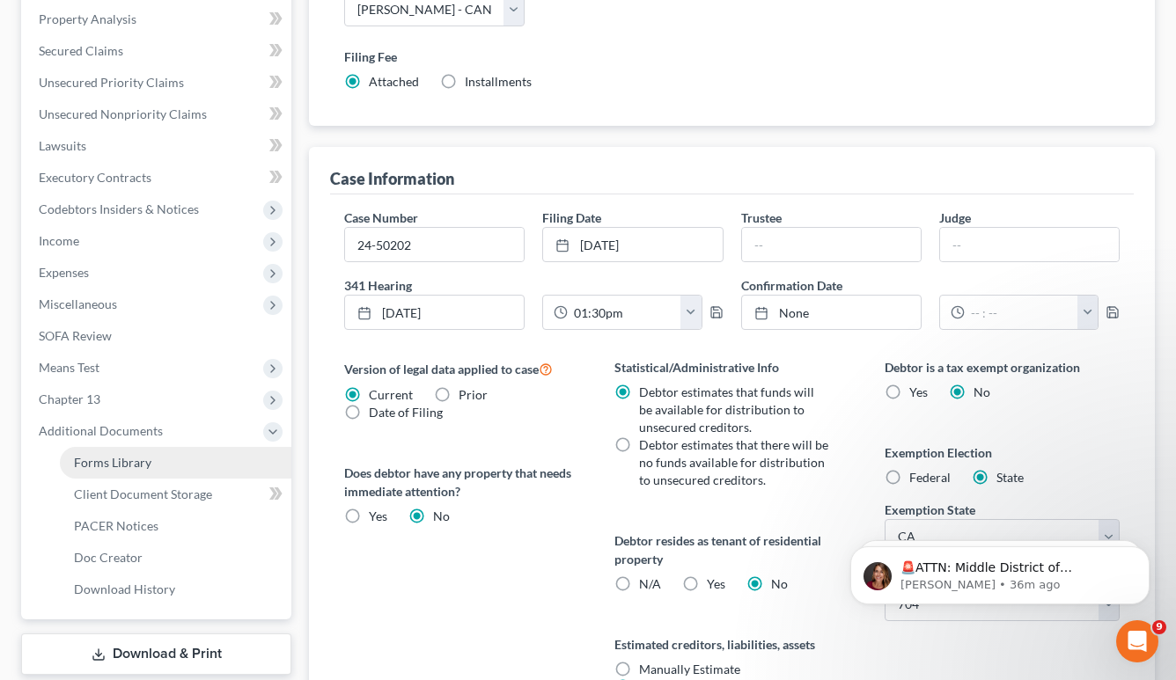
scroll to position [360, 0]
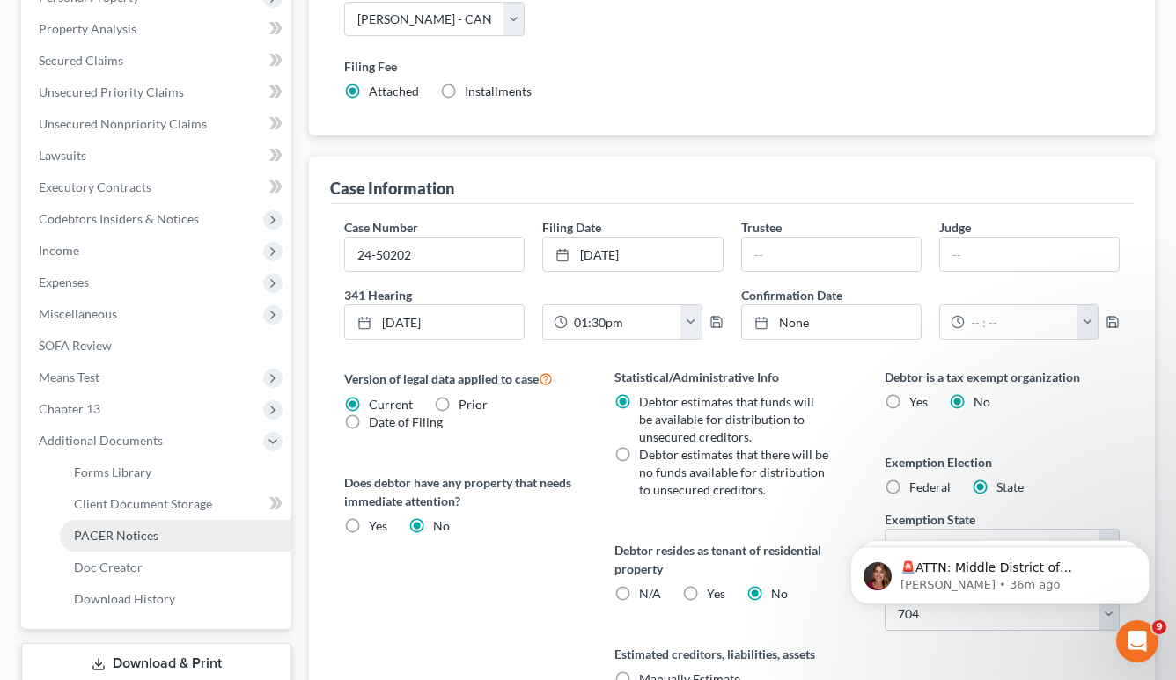
click at [151, 543] on link "PACER Notices" at bounding box center [175, 536] width 231 height 32
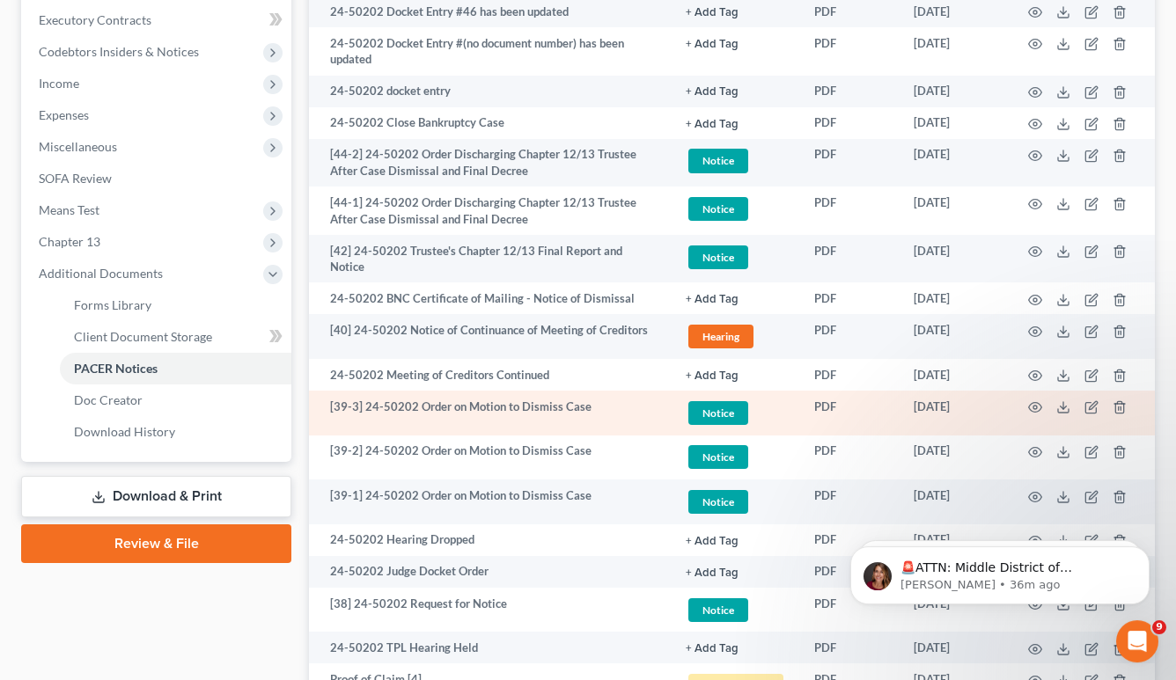
scroll to position [691, 0]
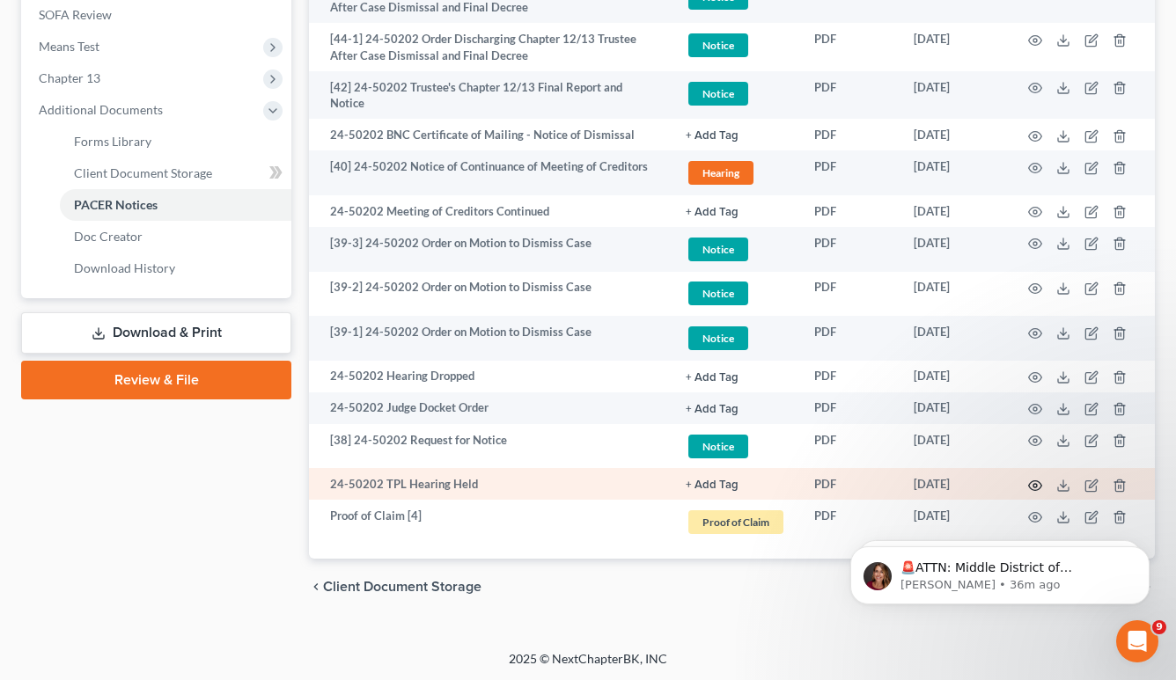
click at [1037, 486] on icon "button" at bounding box center [1035, 486] width 14 height 14
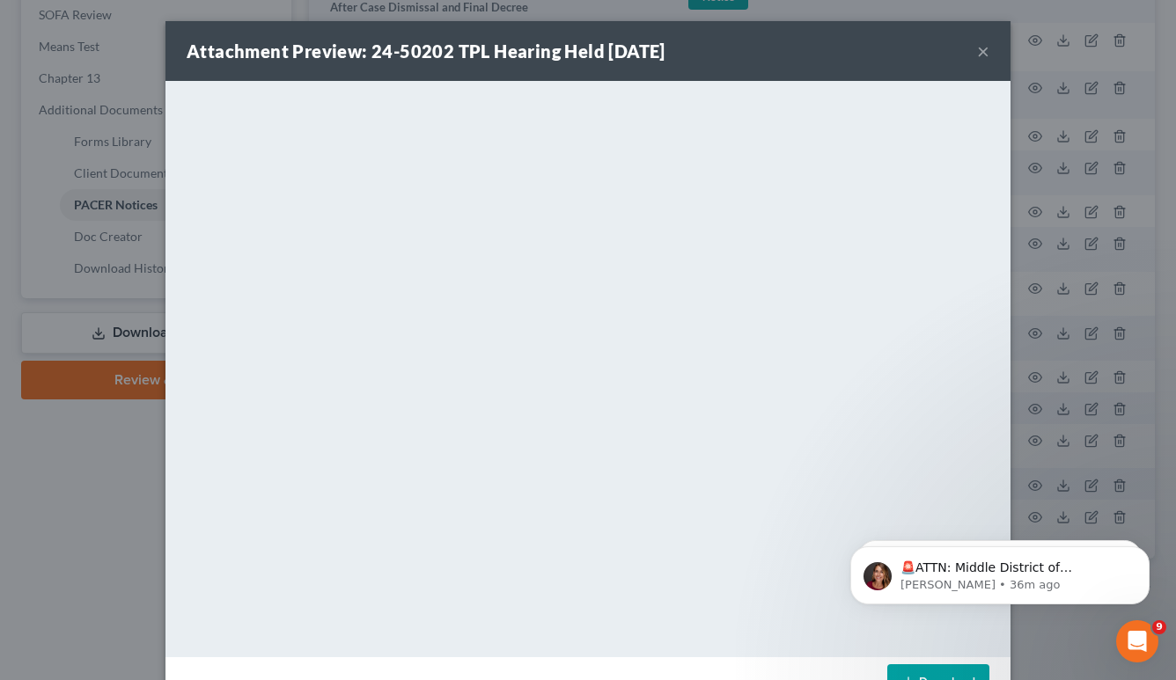
scroll to position [55, 0]
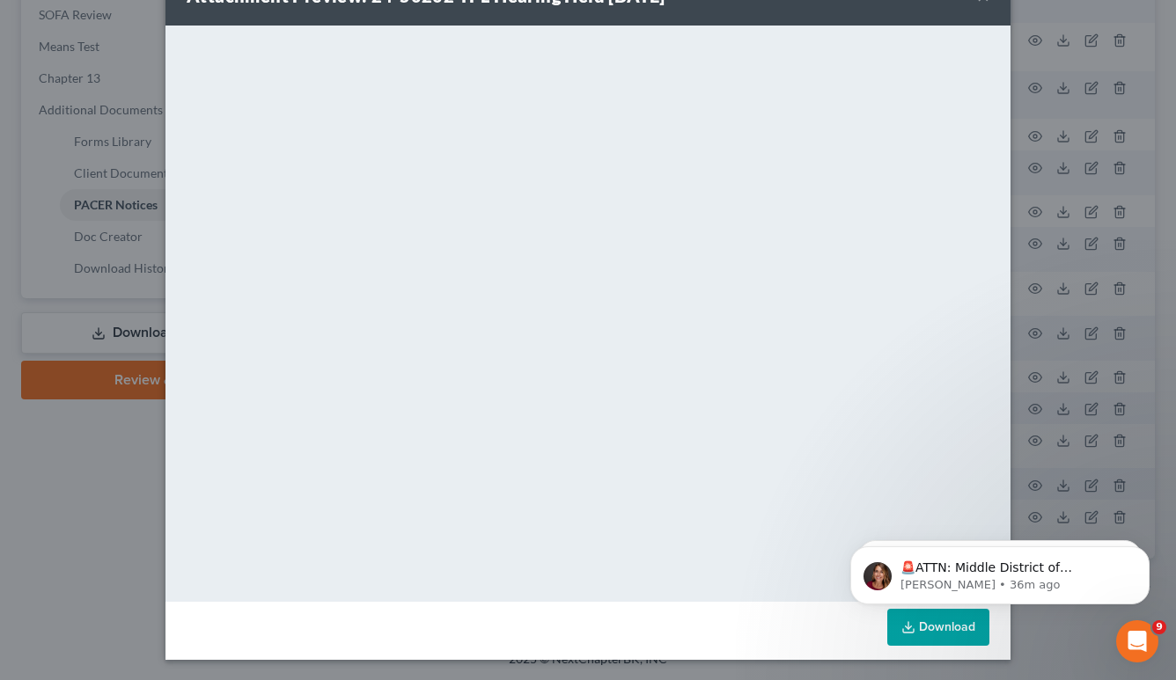
click at [1021, 24] on div "Attachment Preview: 24-50202 TPL Hearing Held 04/25/2024 × <object ng-attr-data…" at bounding box center [588, 340] width 1176 height 680
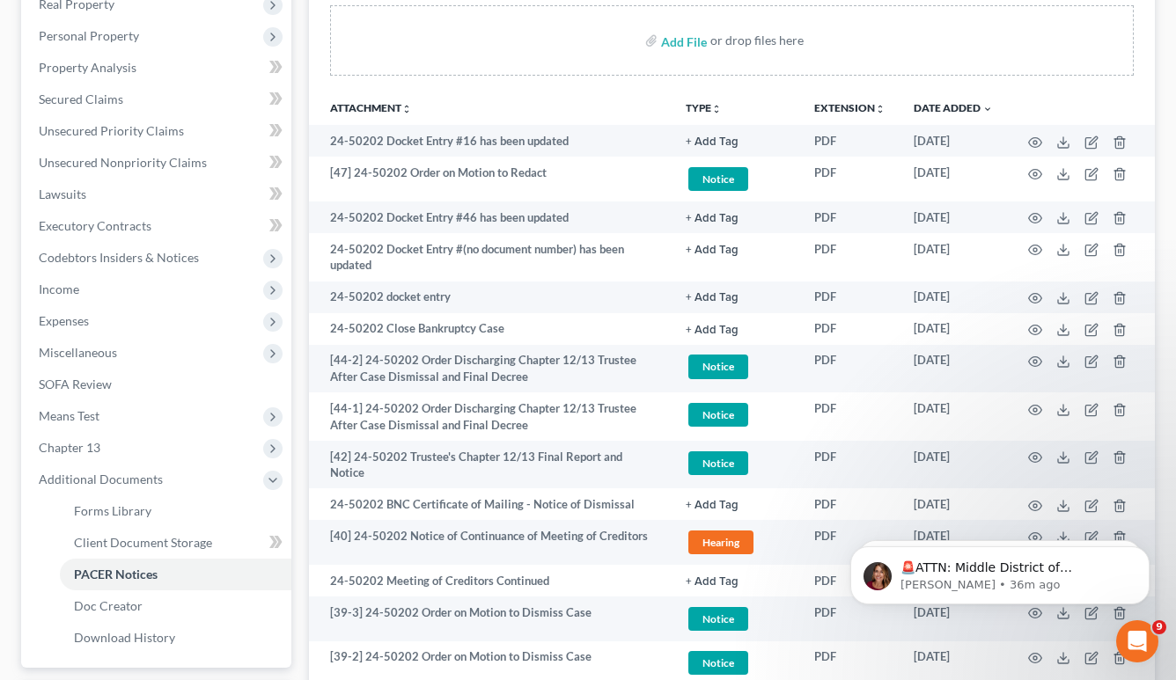
scroll to position [0, 0]
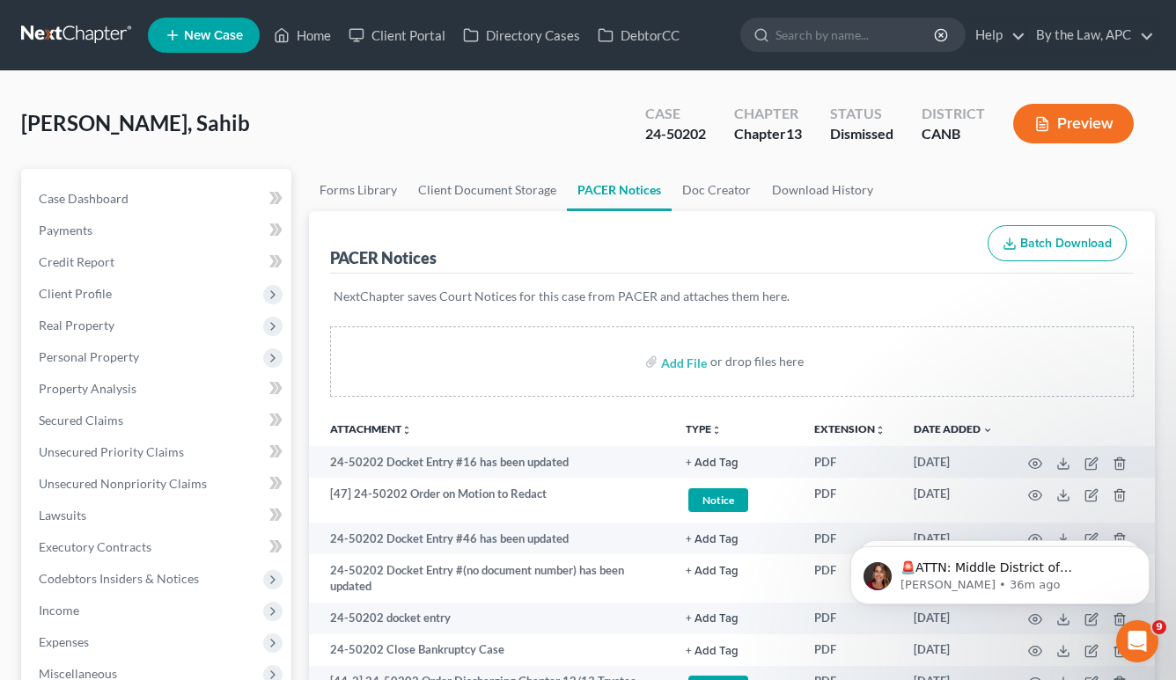
click at [672, 140] on div "24-50202" at bounding box center [675, 134] width 61 height 20
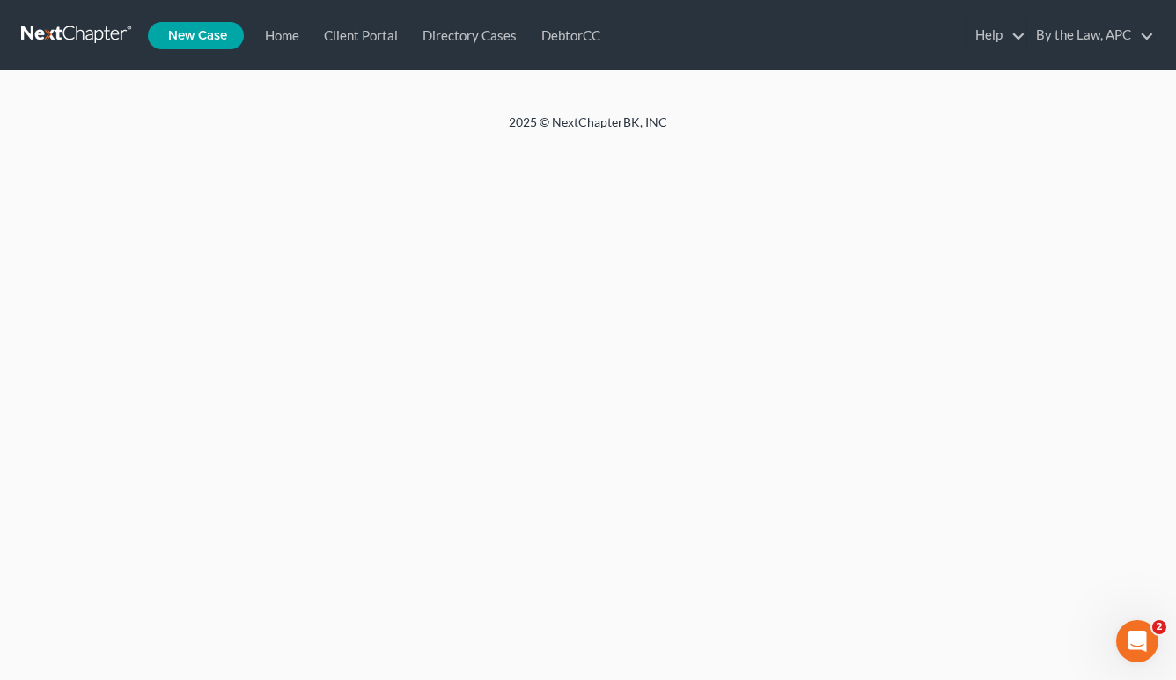
select select "6"
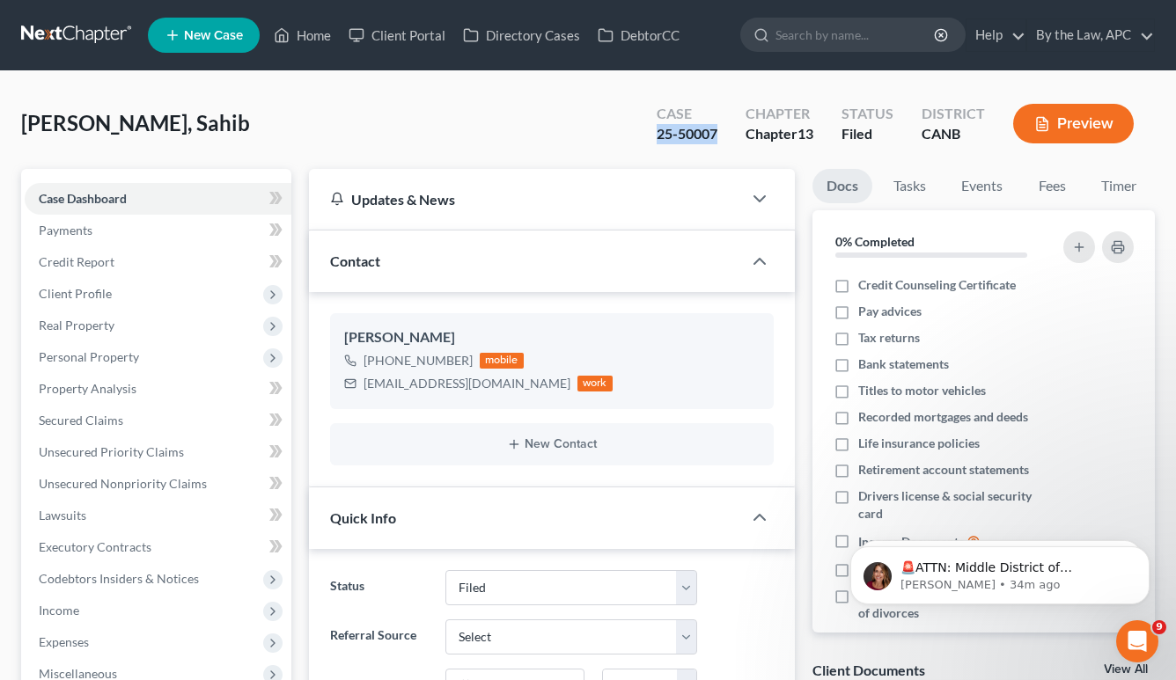
drag, startPoint x: 646, startPoint y: 131, endPoint x: 731, endPoint y: 132, distance: 85.4
click at [731, 132] on div "Case 25-50007" at bounding box center [687, 125] width 89 height 52
copy div "25-50007"
click at [140, 334] on span "Real Property" at bounding box center [158, 326] width 267 height 32
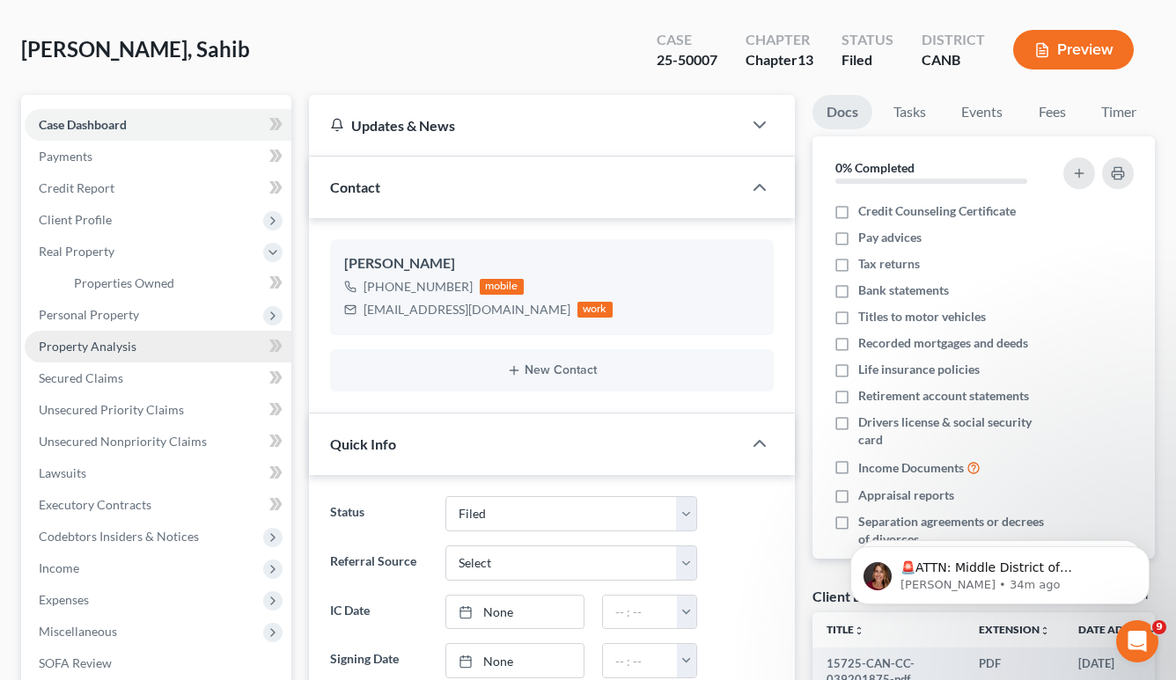
click at [148, 354] on link "Property Analysis" at bounding box center [158, 347] width 267 height 32
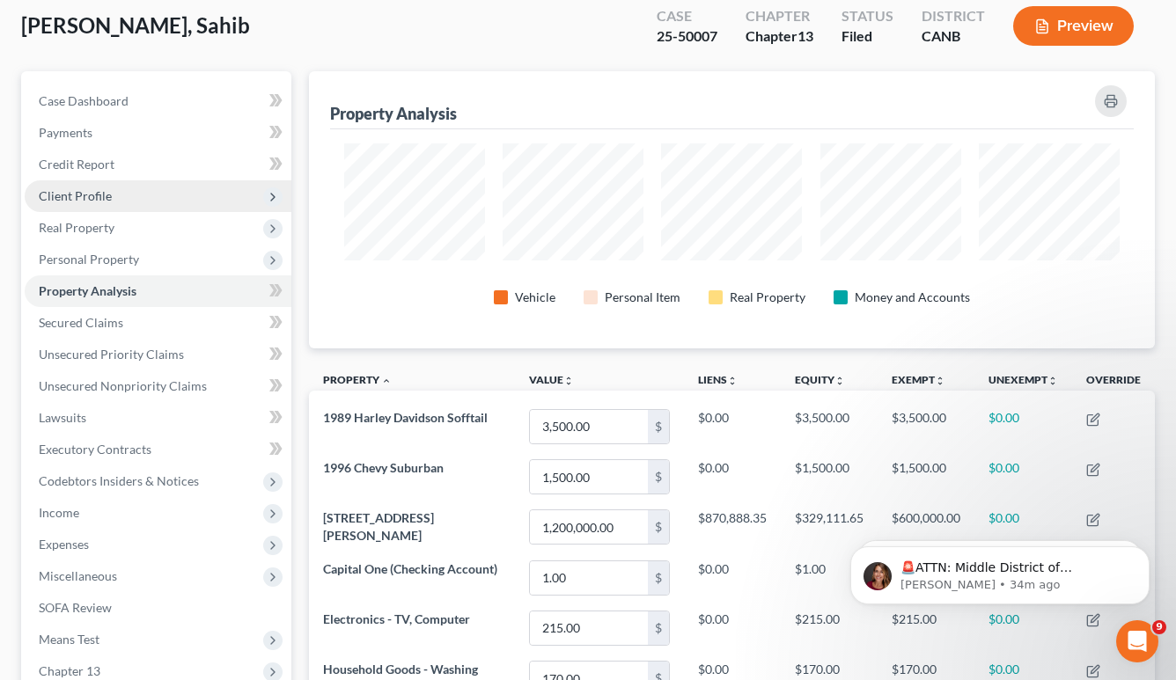
click at [117, 186] on span "Client Profile" at bounding box center [158, 196] width 267 height 32
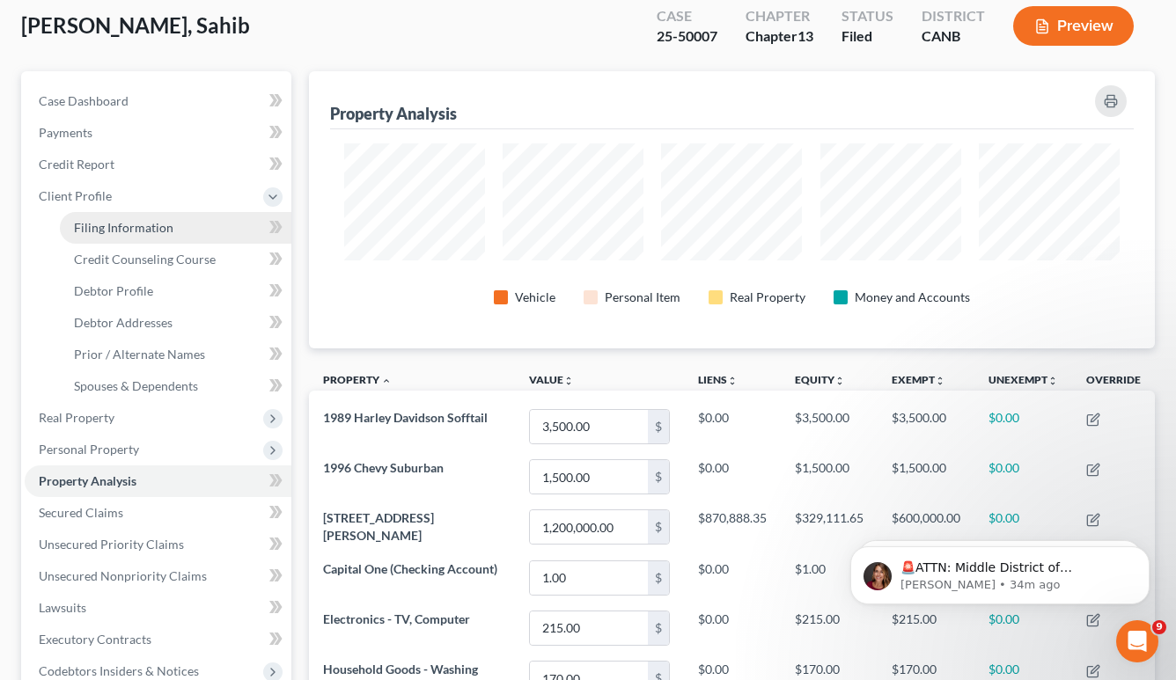
click at [170, 235] on link "Filing Information" at bounding box center [175, 228] width 231 height 32
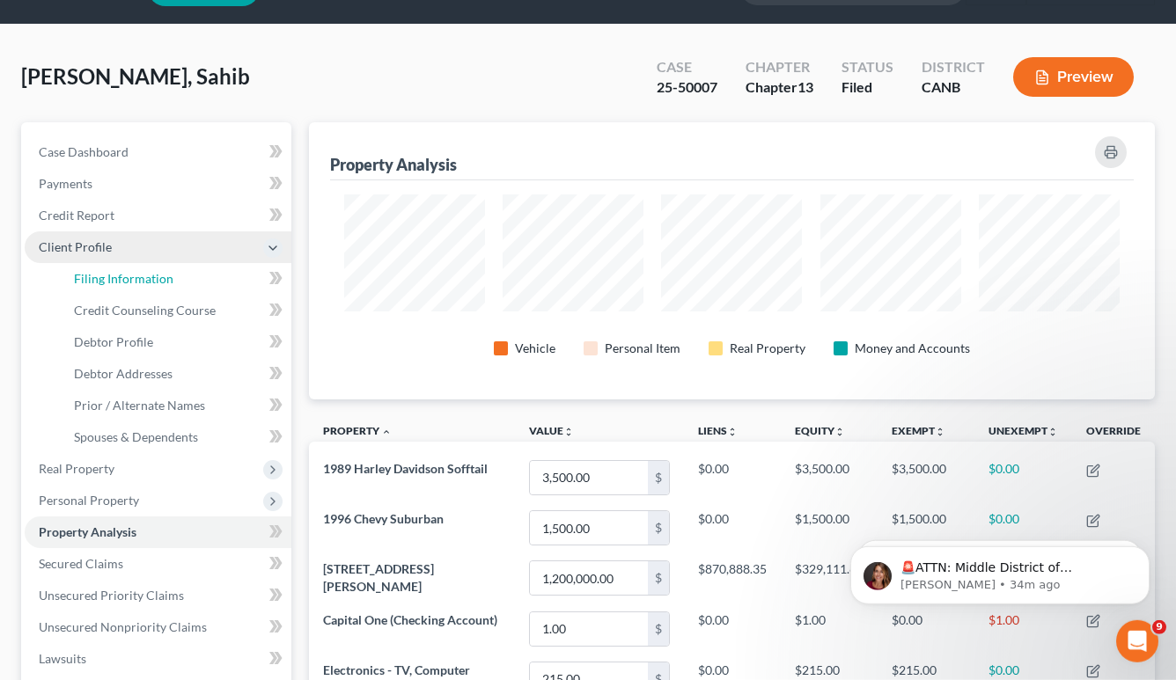
select select "1"
select select "0"
select select "3"
select select "9"
select select "4"
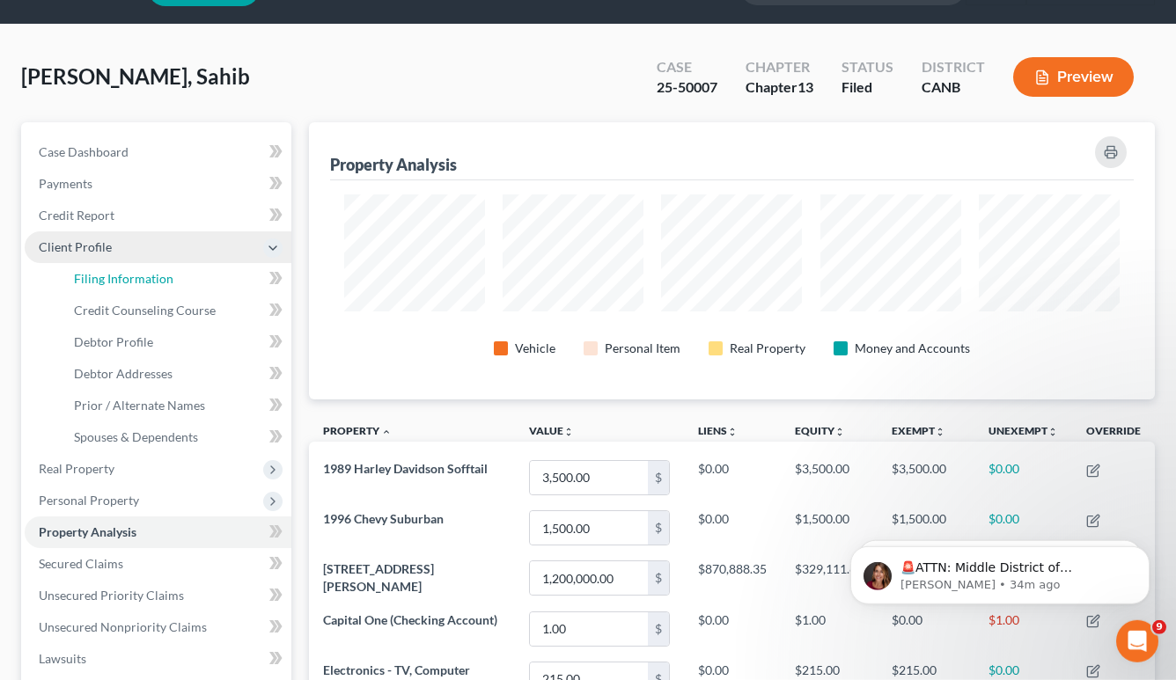
select select "1"
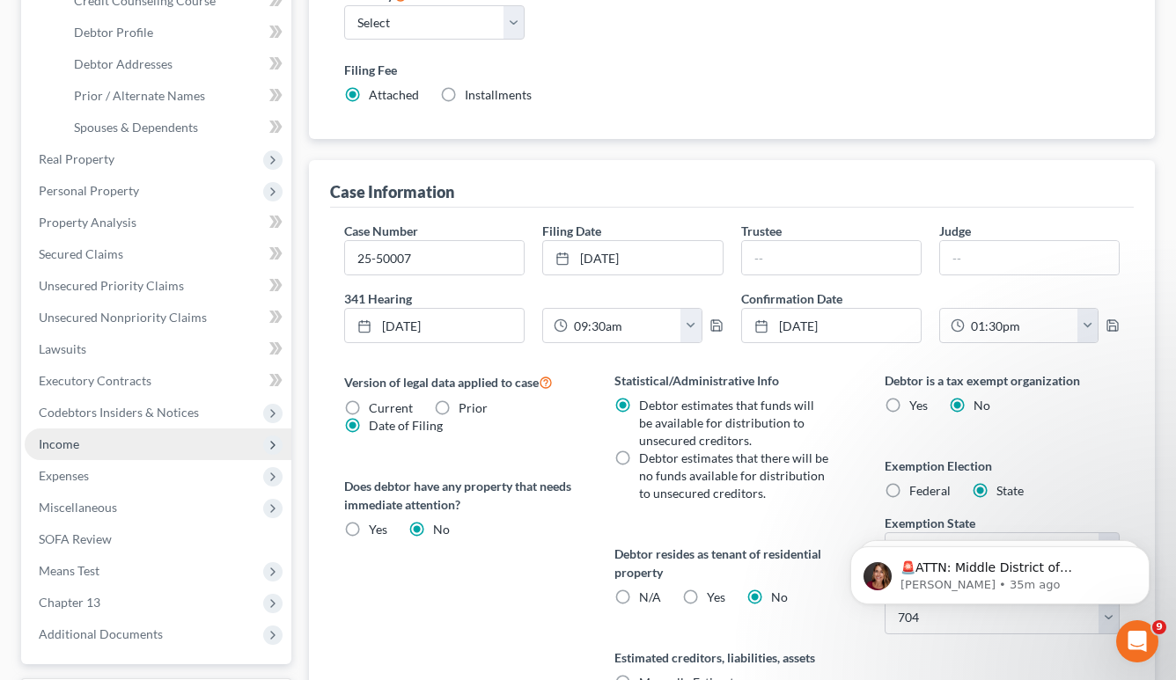
scroll to position [474, 0]
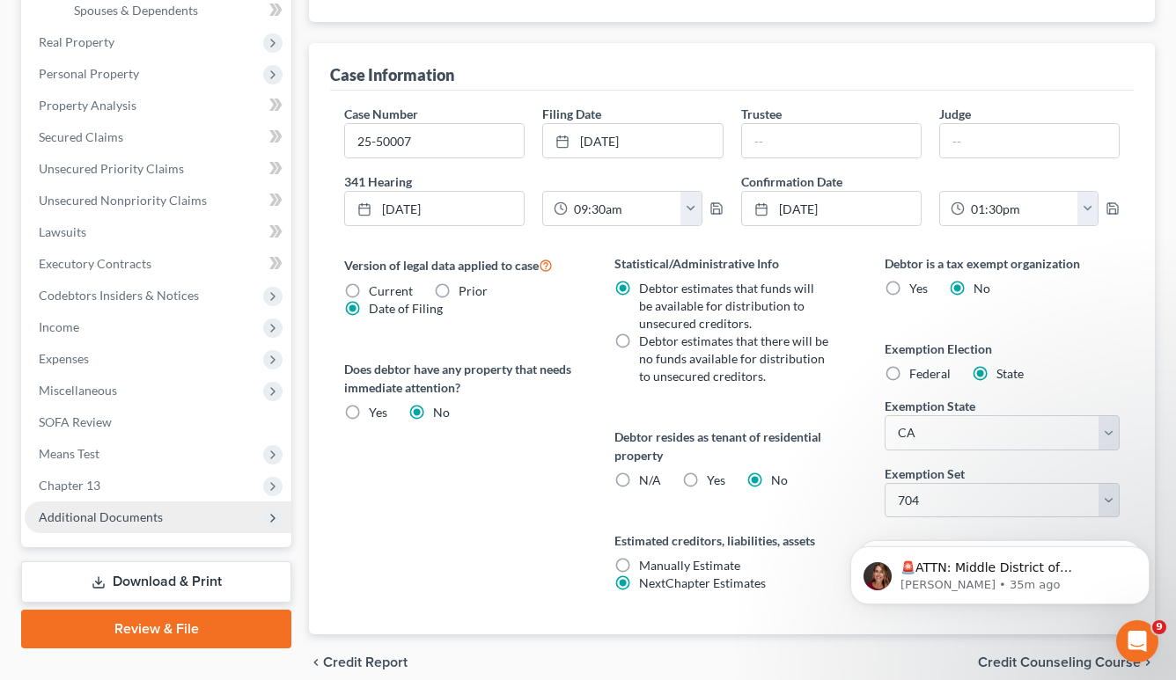
click at [142, 518] on span "Additional Documents" at bounding box center [101, 517] width 124 height 15
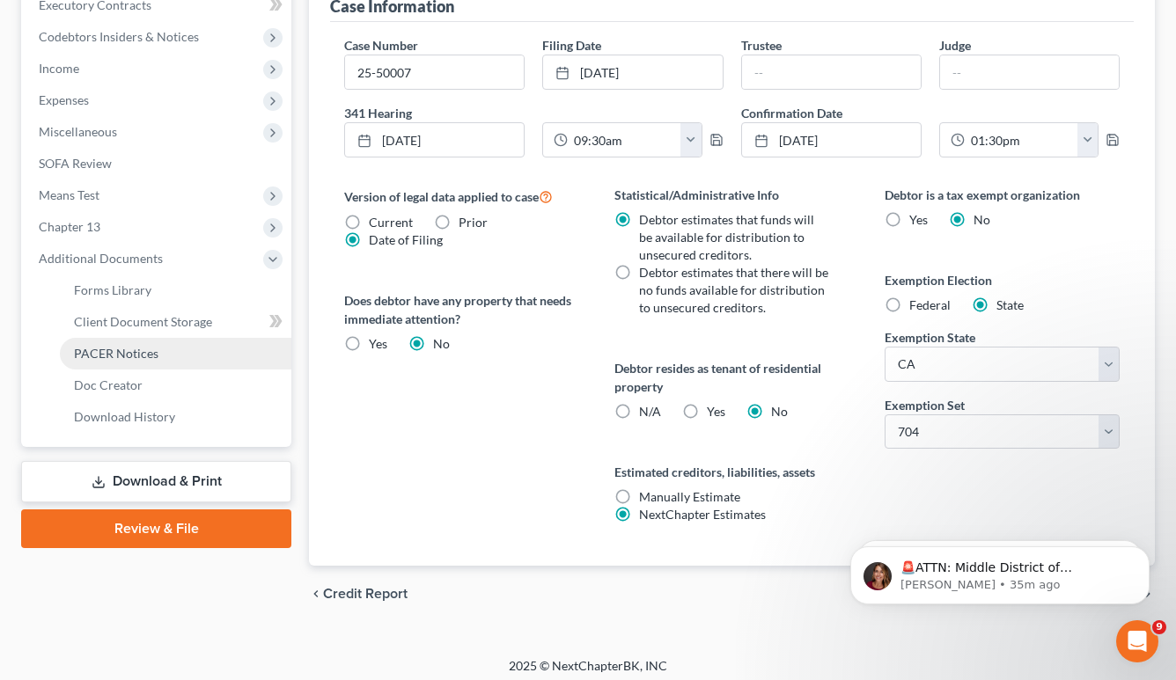
click at [140, 359] on span "PACER Notices" at bounding box center [116, 353] width 84 height 15
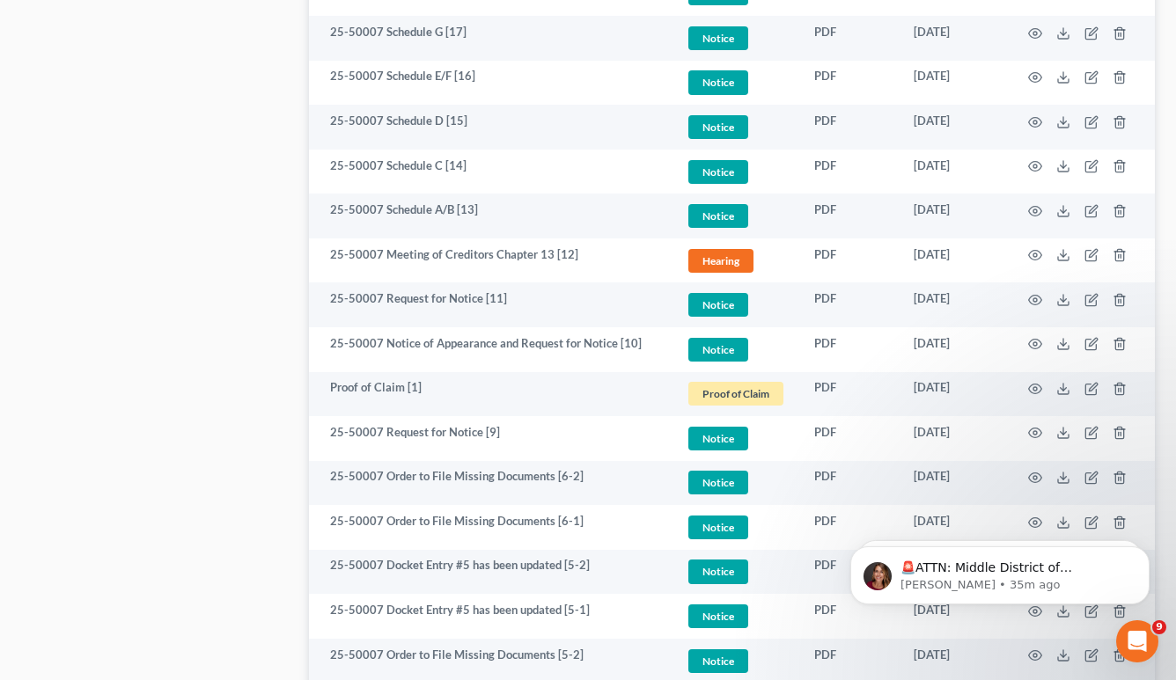
scroll to position [3213, 0]
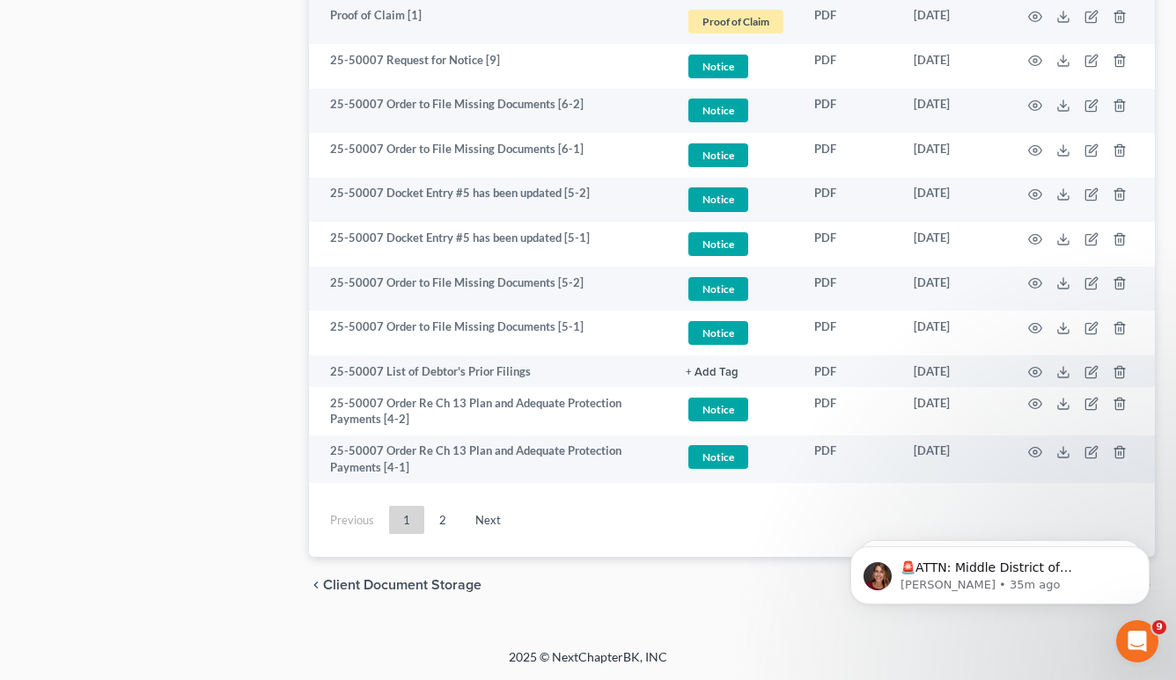
click at [467, 537] on ul "Previous 1 2 Next" at bounding box center [732, 520] width 846 height 46
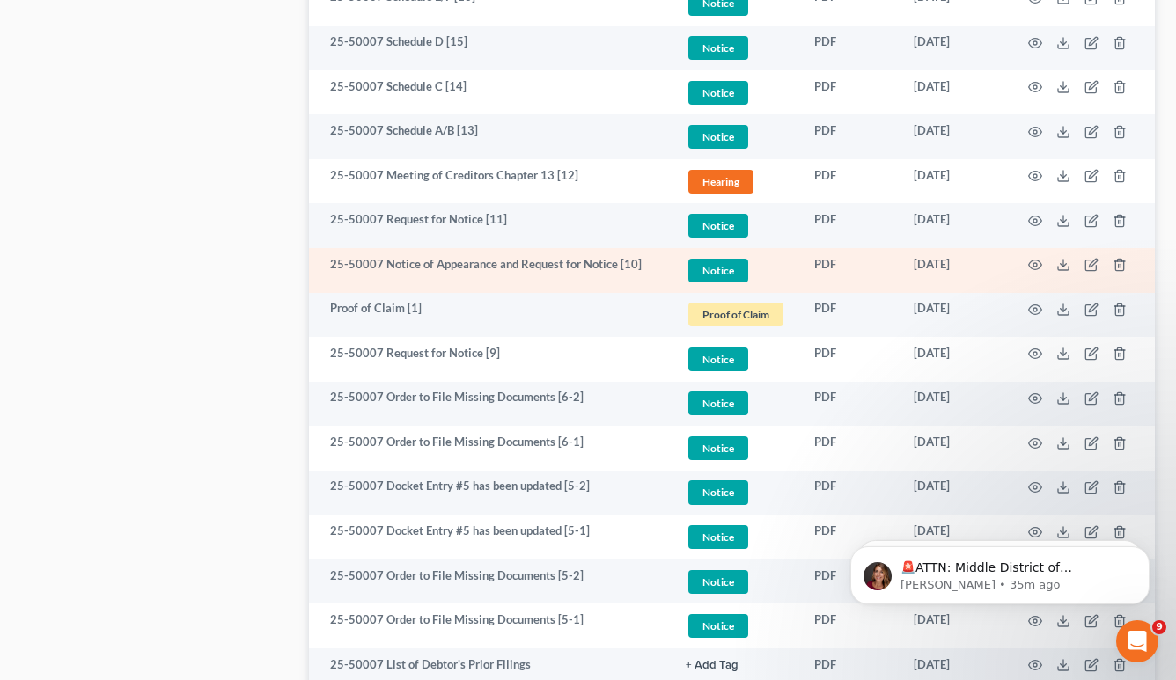
scroll to position [2856, 0]
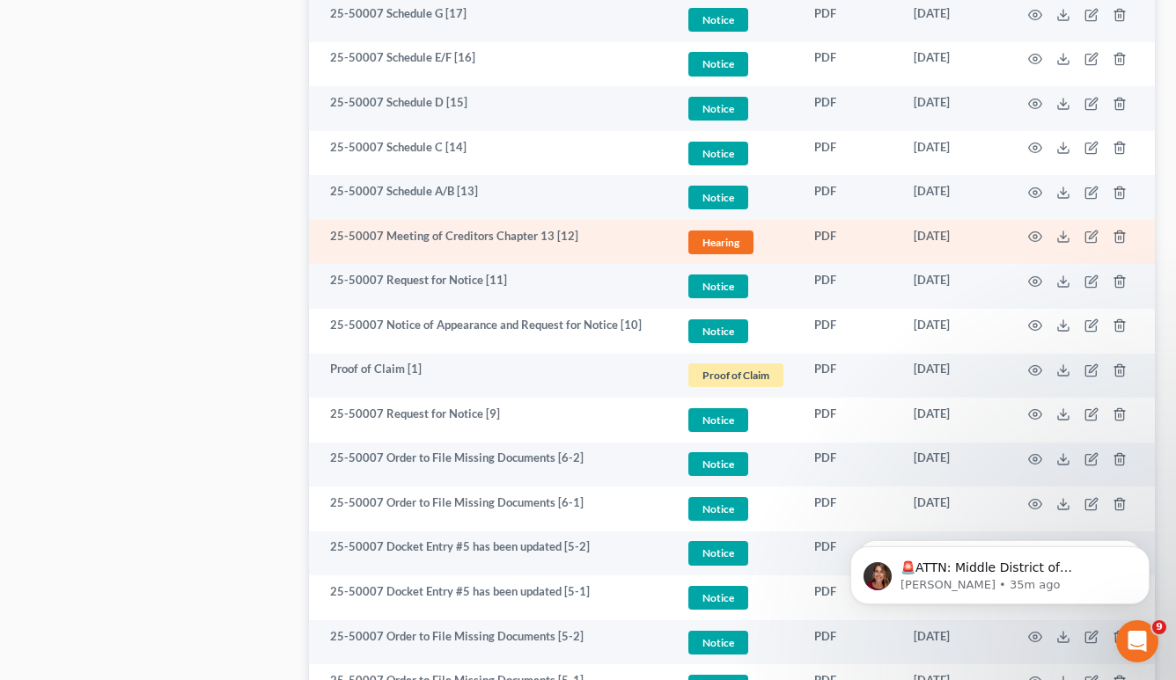
click at [495, 240] on td "25-50007 Meeting of Creditors Chapter 13 [12]" at bounding box center [490, 242] width 363 height 45
click at [1033, 238] on icon "button" at bounding box center [1035, 237] width 14 height 14
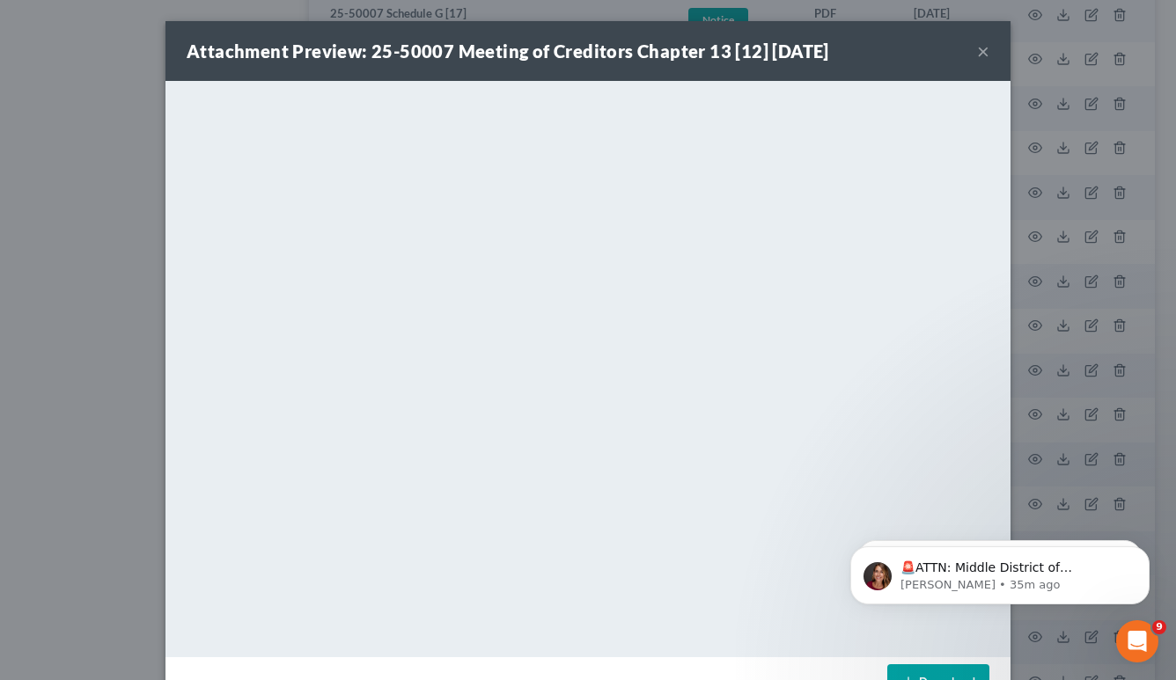
click at [1069, 66] on div "Attachment Preview: 25-50007 Meeting of Creditors Chapter 13 [12] [DATE] × <obj…" at bounding box center [588, 340] width 1176 height 680
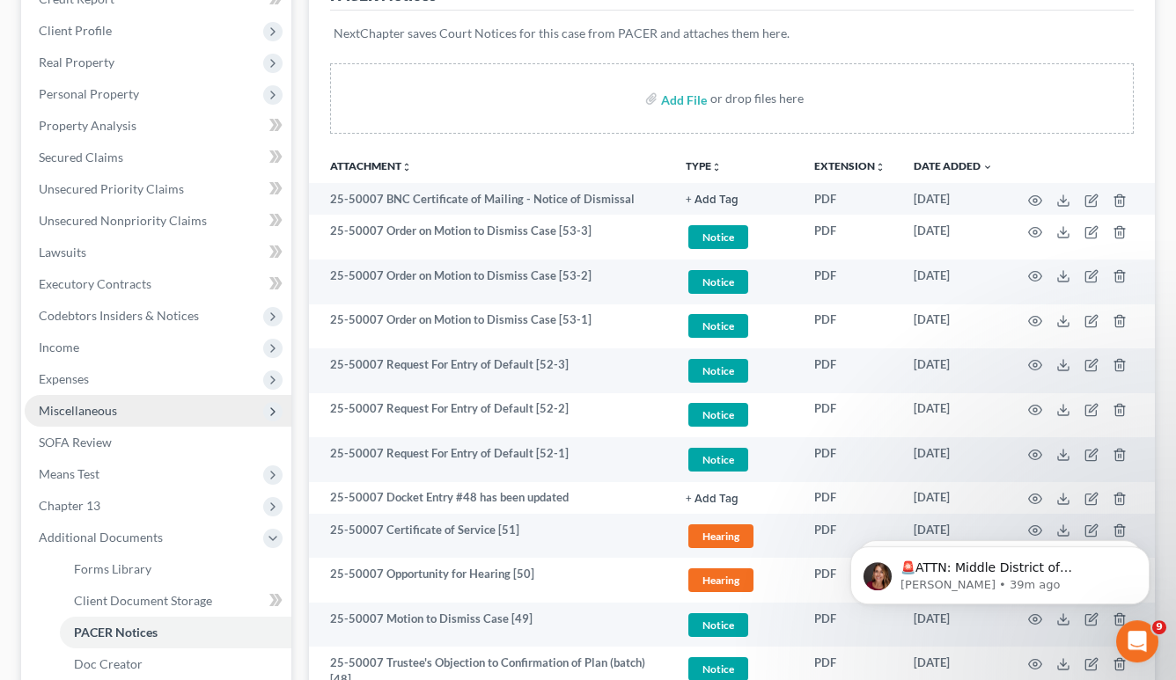
scroll to position [293, 0]
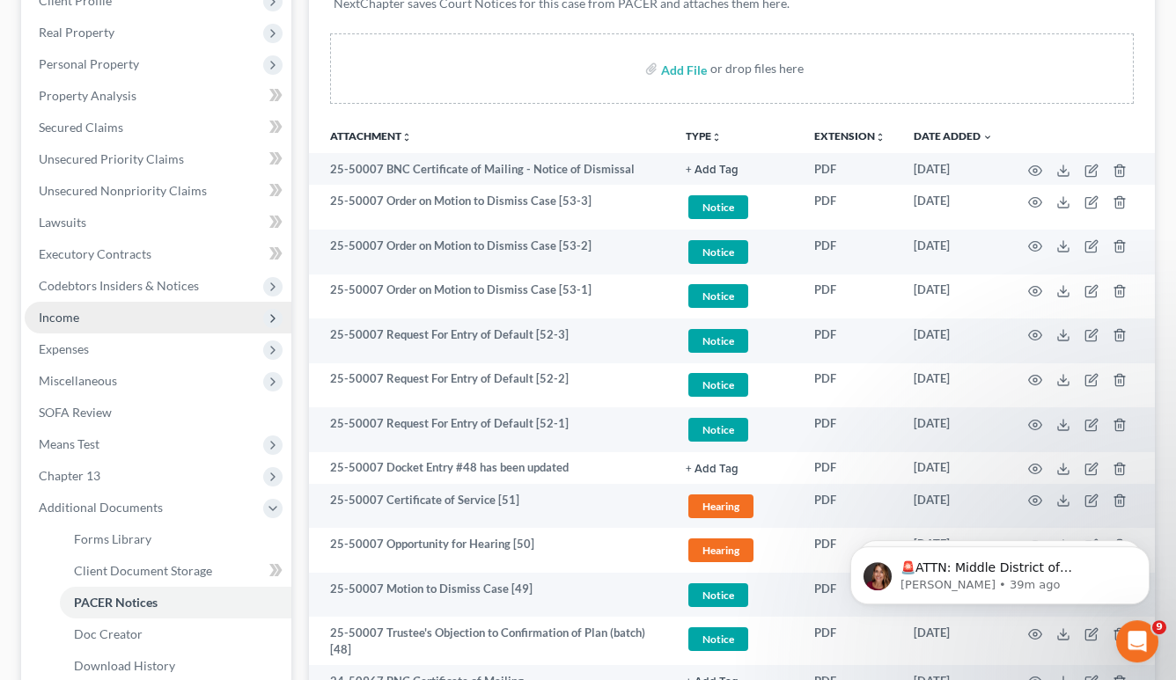
click at [114, 328] on span "Income" at bounding box center [158, 318] width 267 height 32
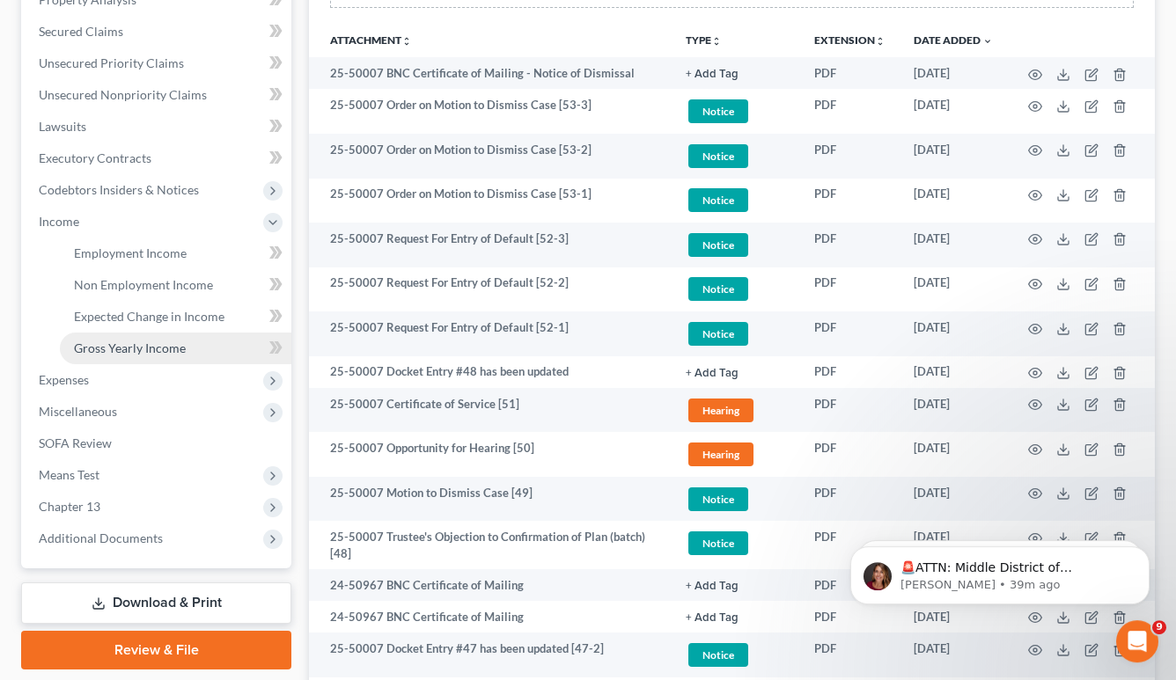
scroll to position [250, 0]
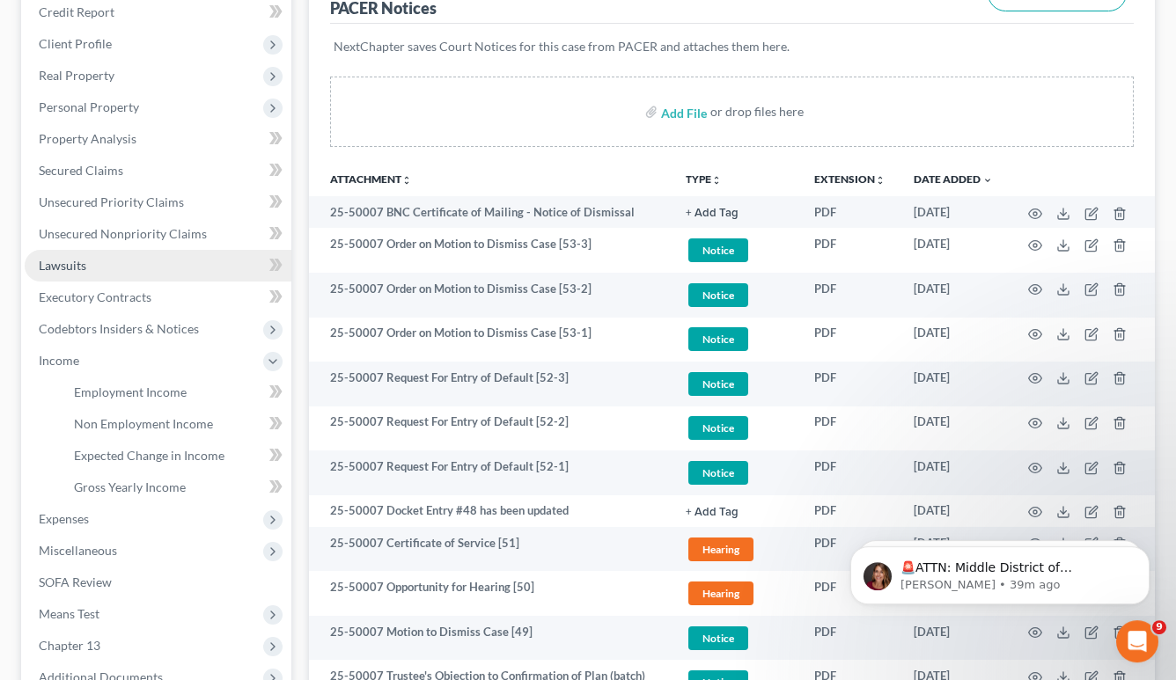
click at [106, 265] on link "Lawsuits" at bounding box center [158, 266] width 267 height 32
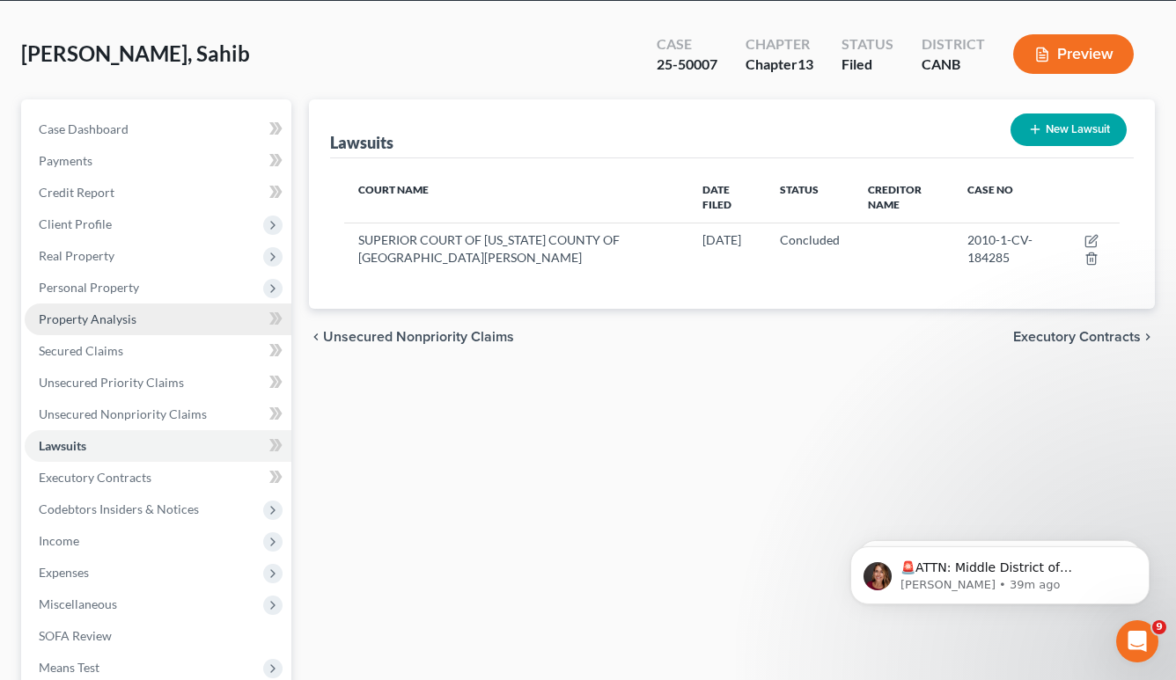
scroll to position [75, 0]
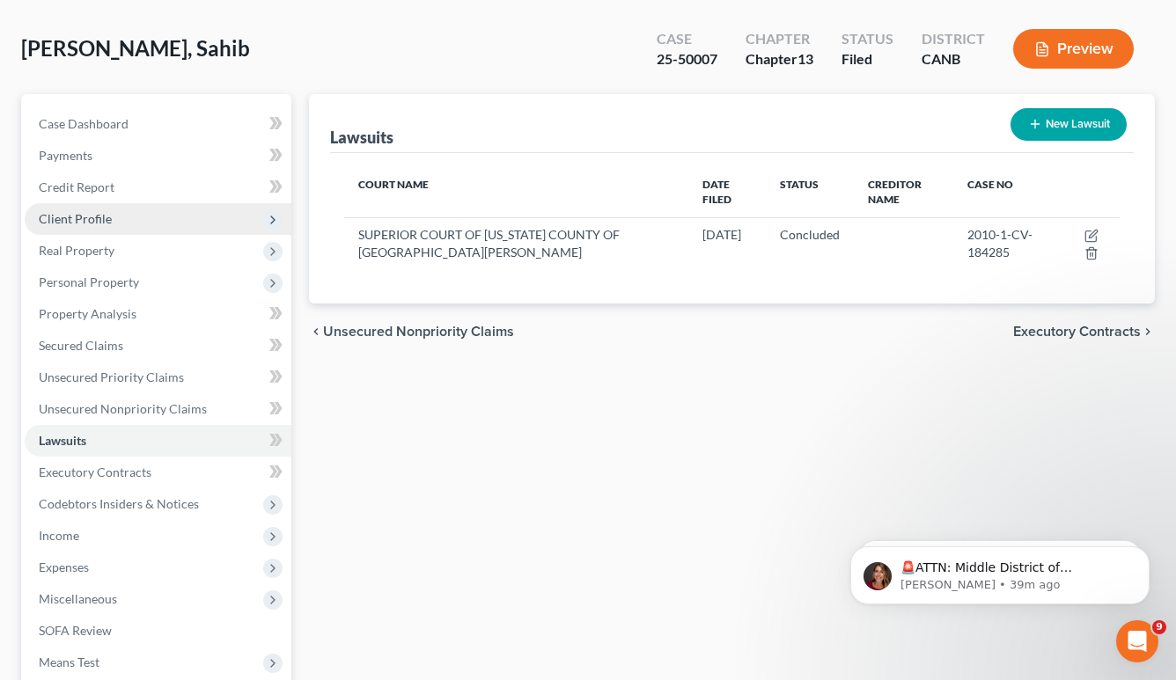
click at [106, 224] on span "Client Profile" at bounding box center [75, 218] width 73 height 15
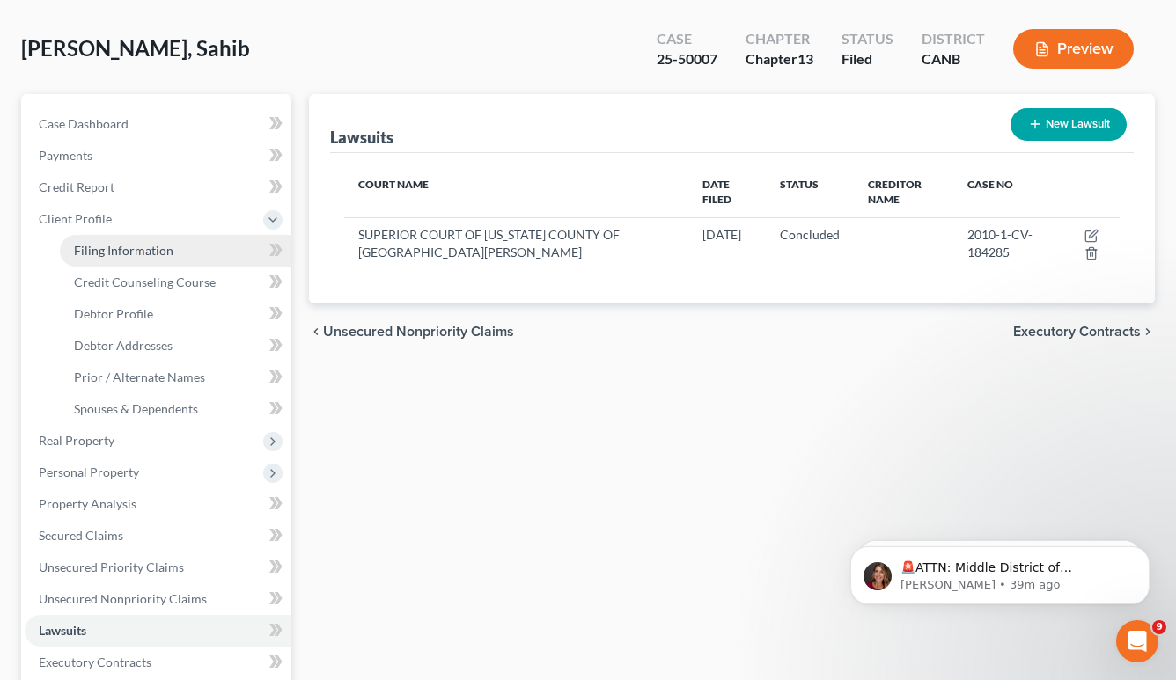
click at [158, 261] on link "Filing Information" at bounding box center [175, 251] width 231 height 32
select select "1"
select select "0"
select select "3"
select select "9"
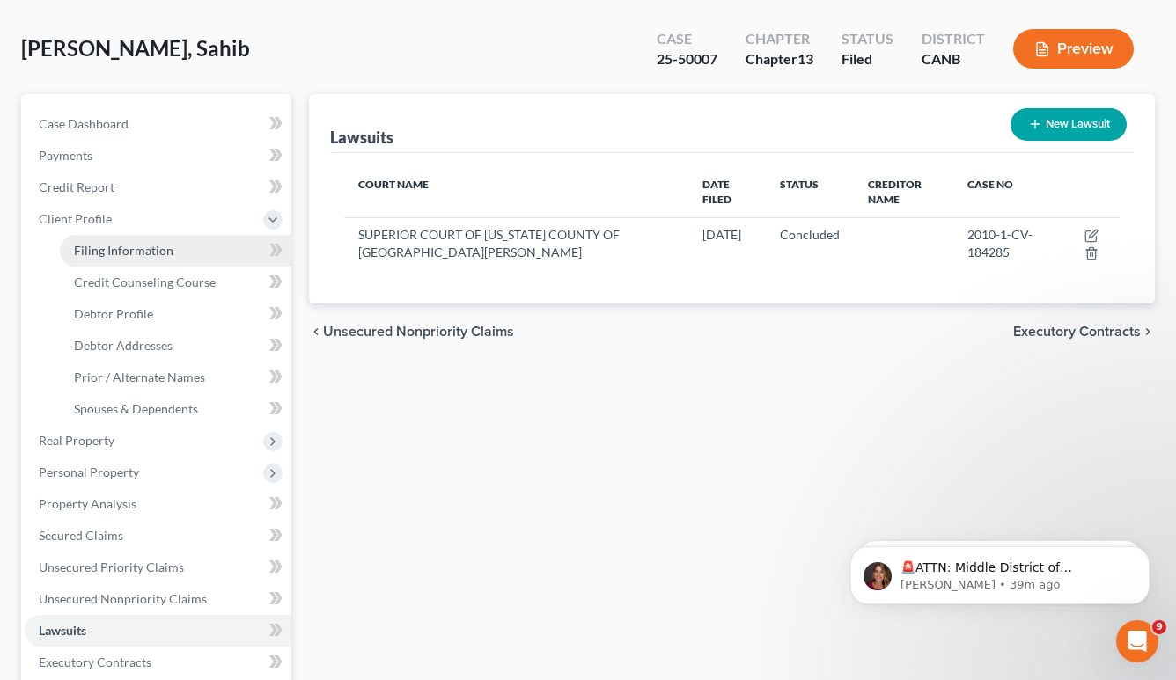
select select "1"
select select "4"
select select "1"
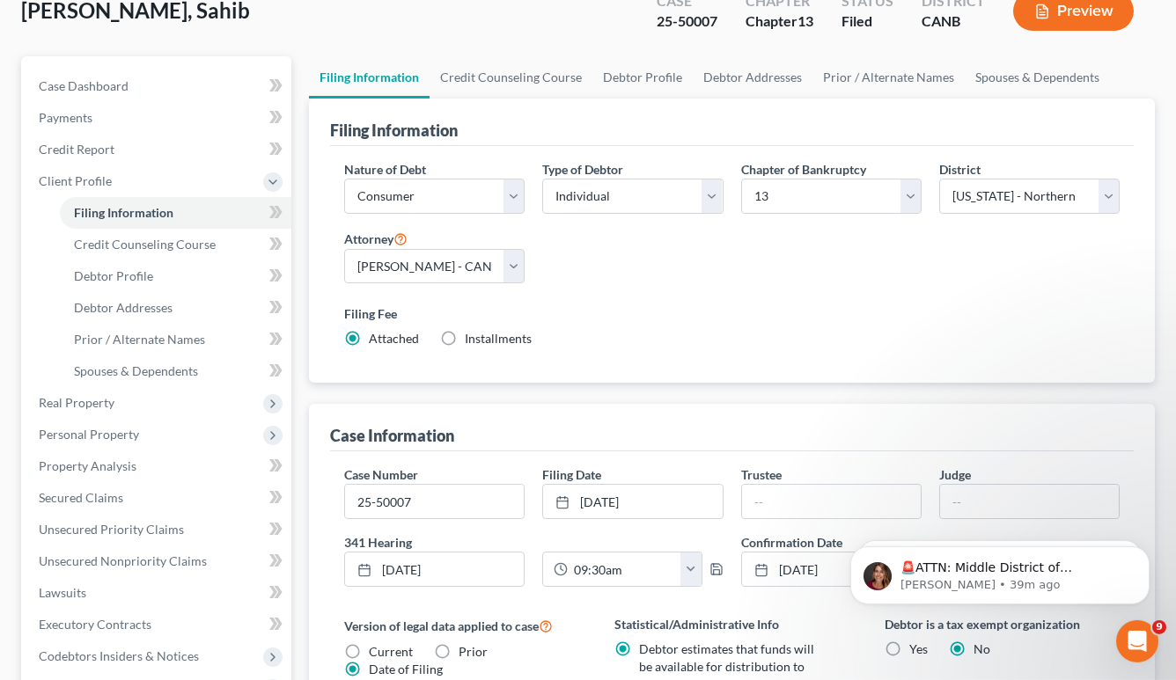
scroll to position [154, 0]
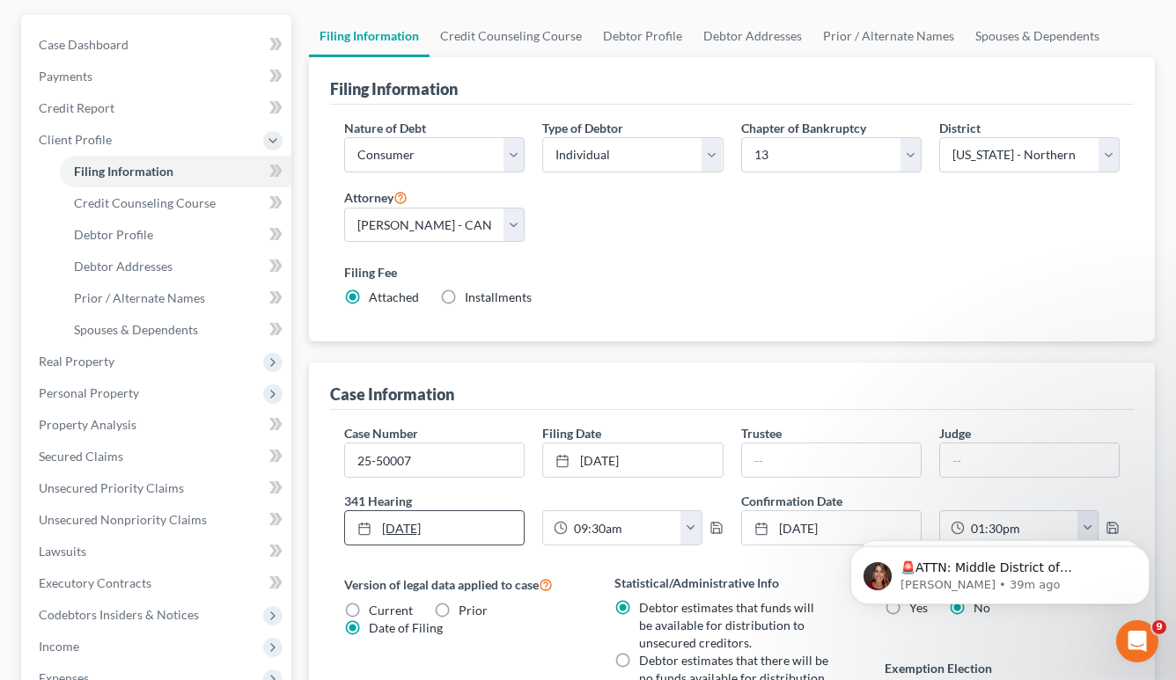
click at [487, 529] on link "[DATE]" at bounding box center [434, 527] width 179 height 33
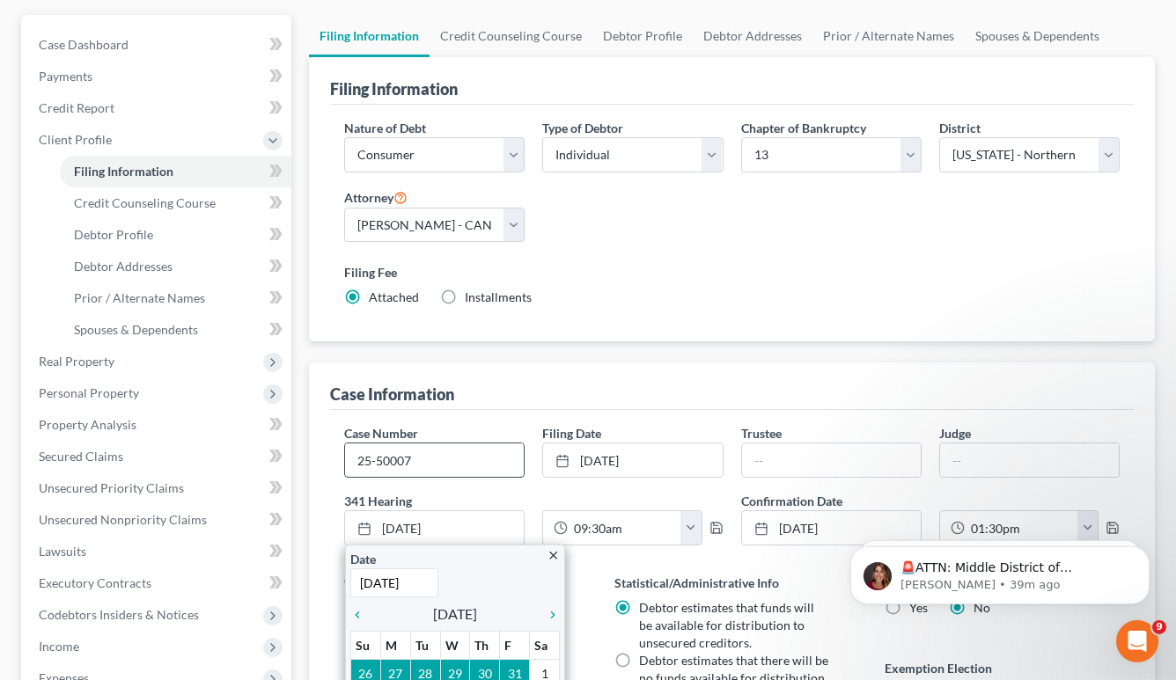
click at [454, 464] on input "25-50007" at bounding box center [434, 460] width 179 height 33
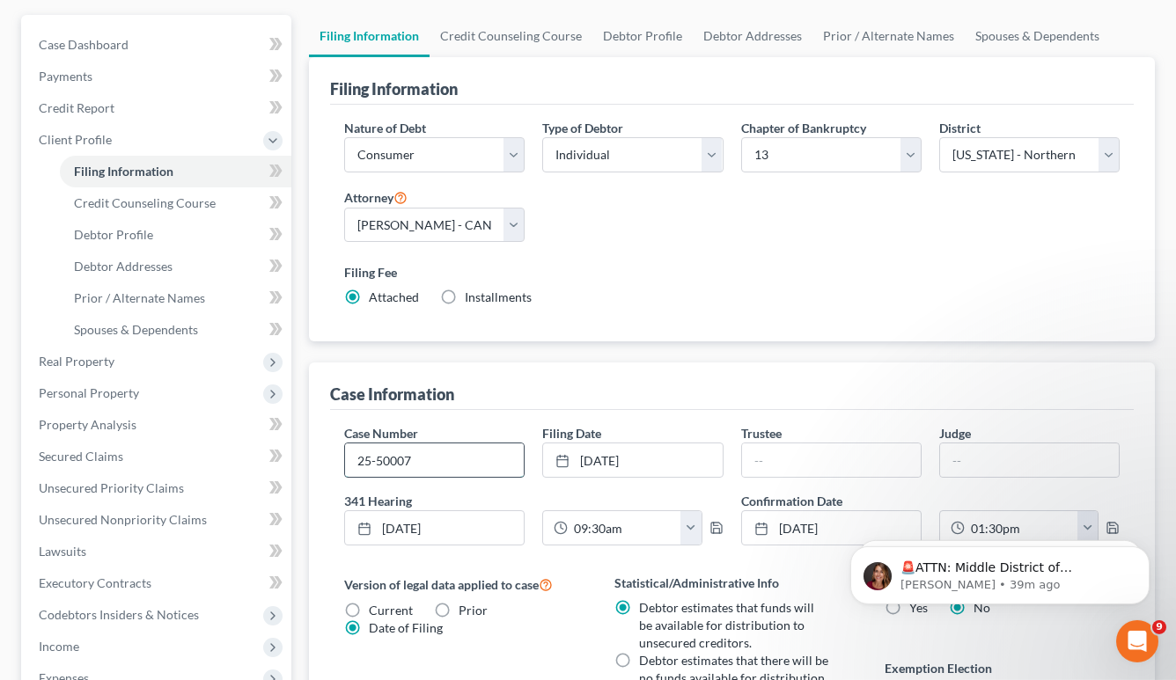
click at [454, 464] on input "25-50007" at bounding box center [434, 460] width 179 height 33
